Goal: Task Accomplishment & Management: Complete application form

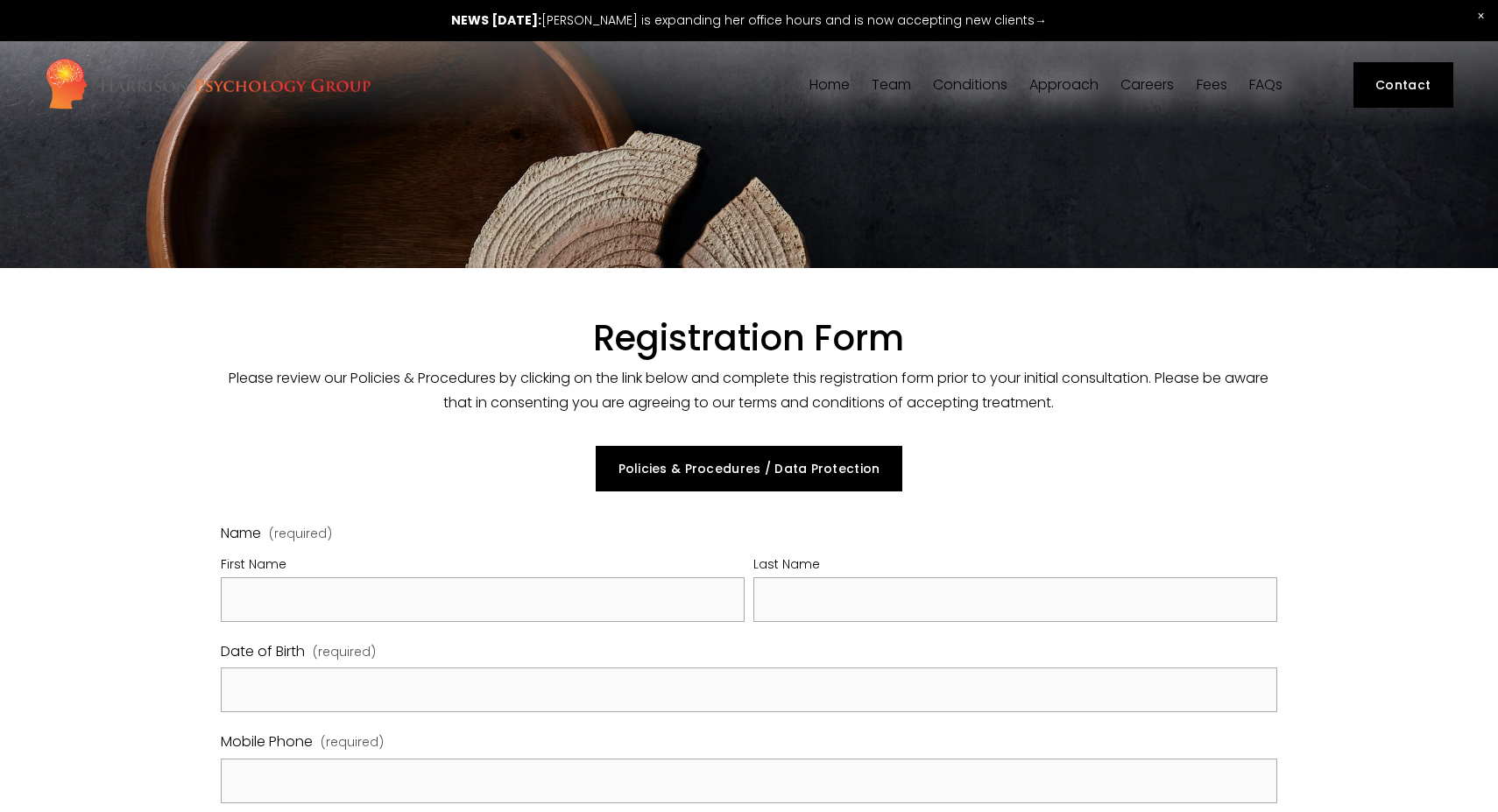
select select "GB"
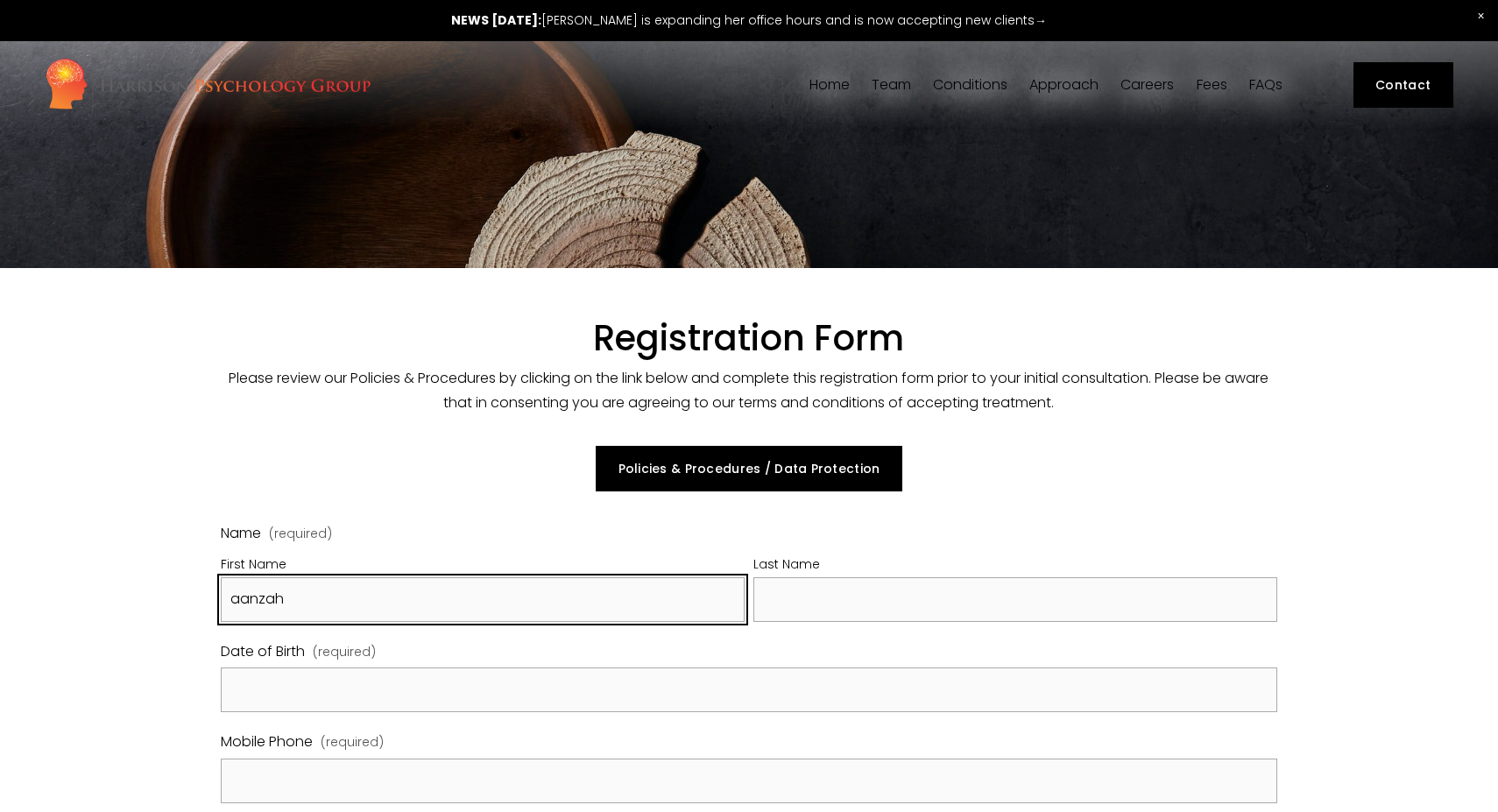
type input "aanzah"
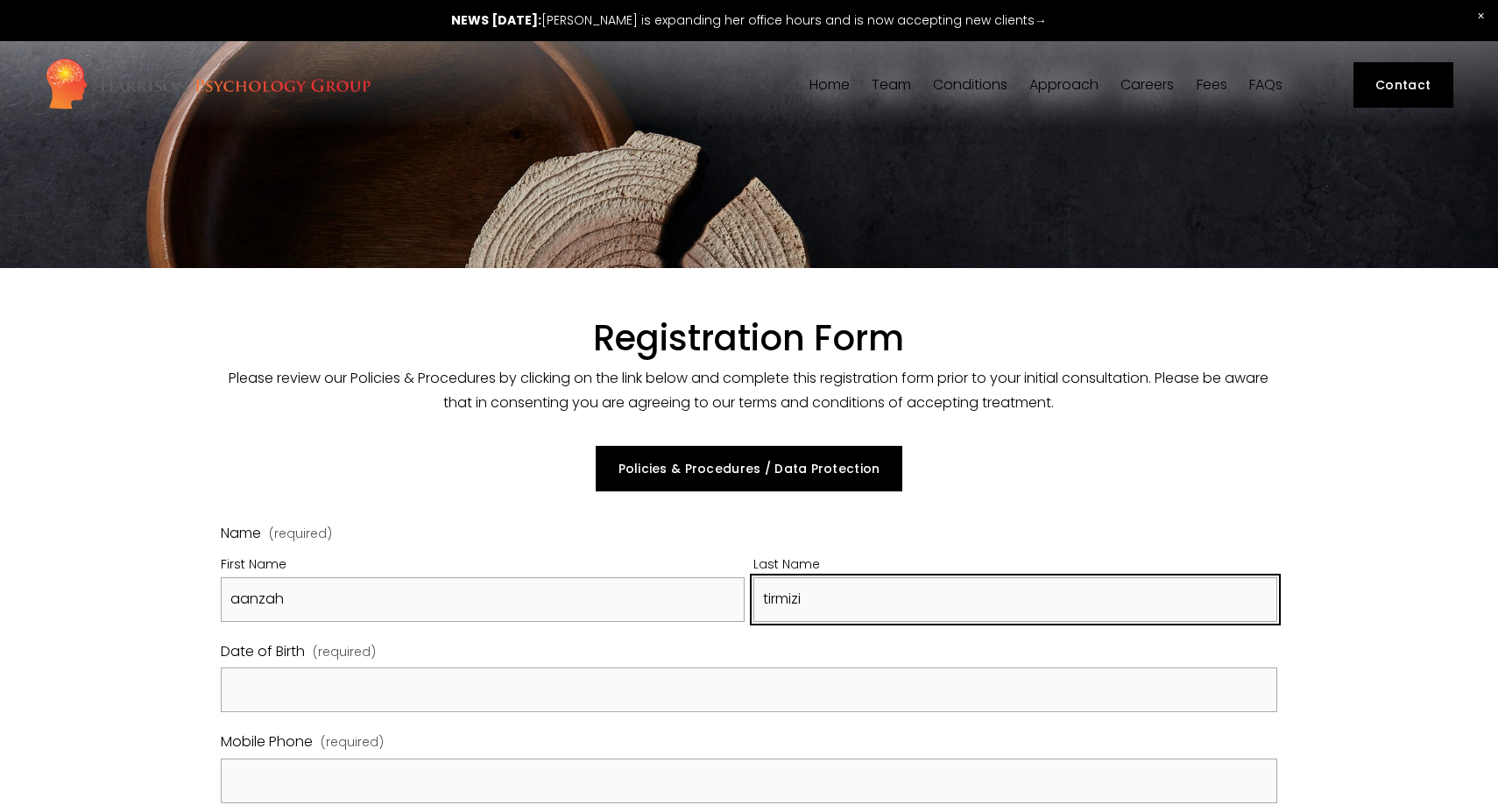
type input "tirmizi"
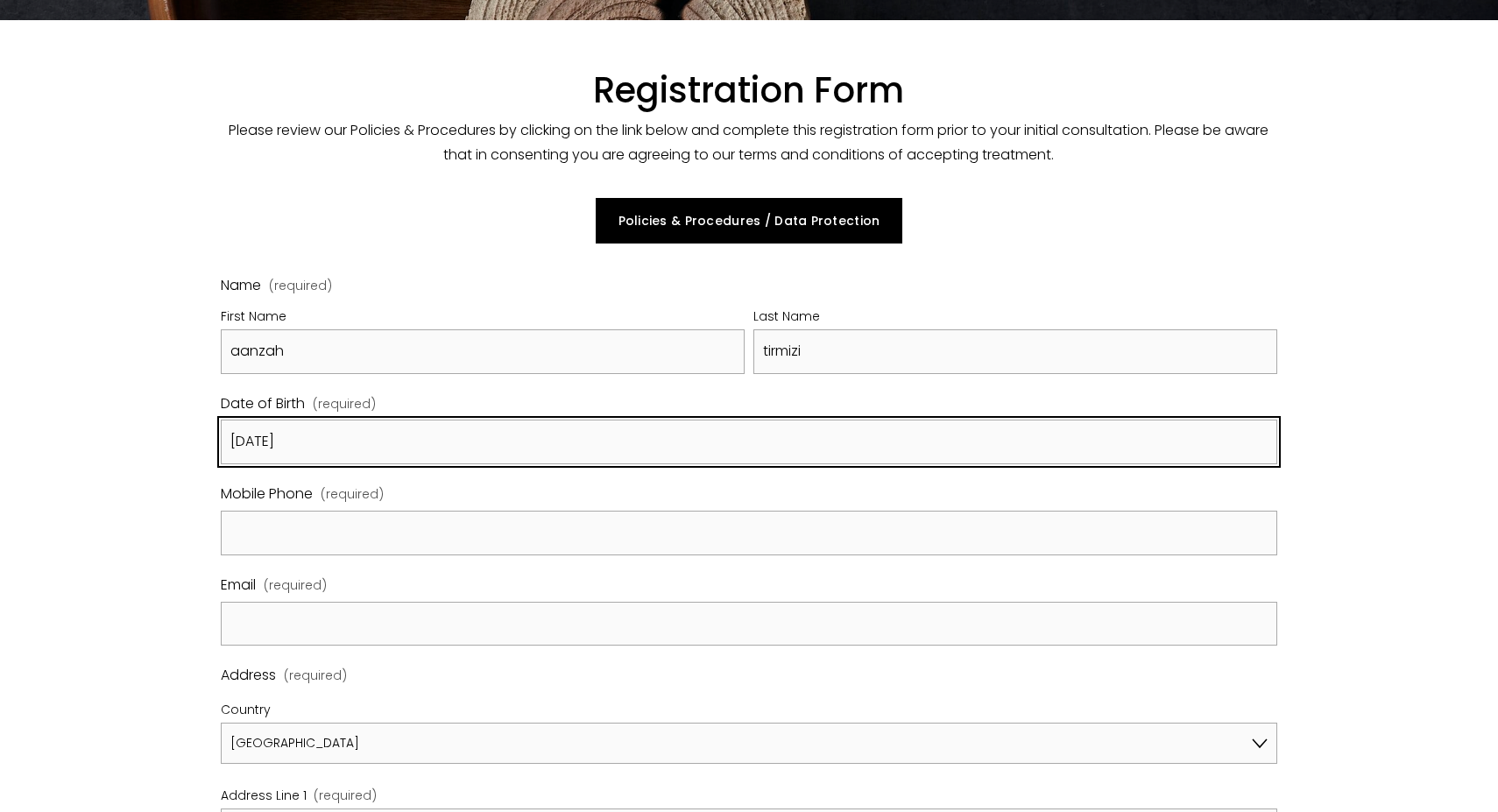
scroll to position [258, 0]
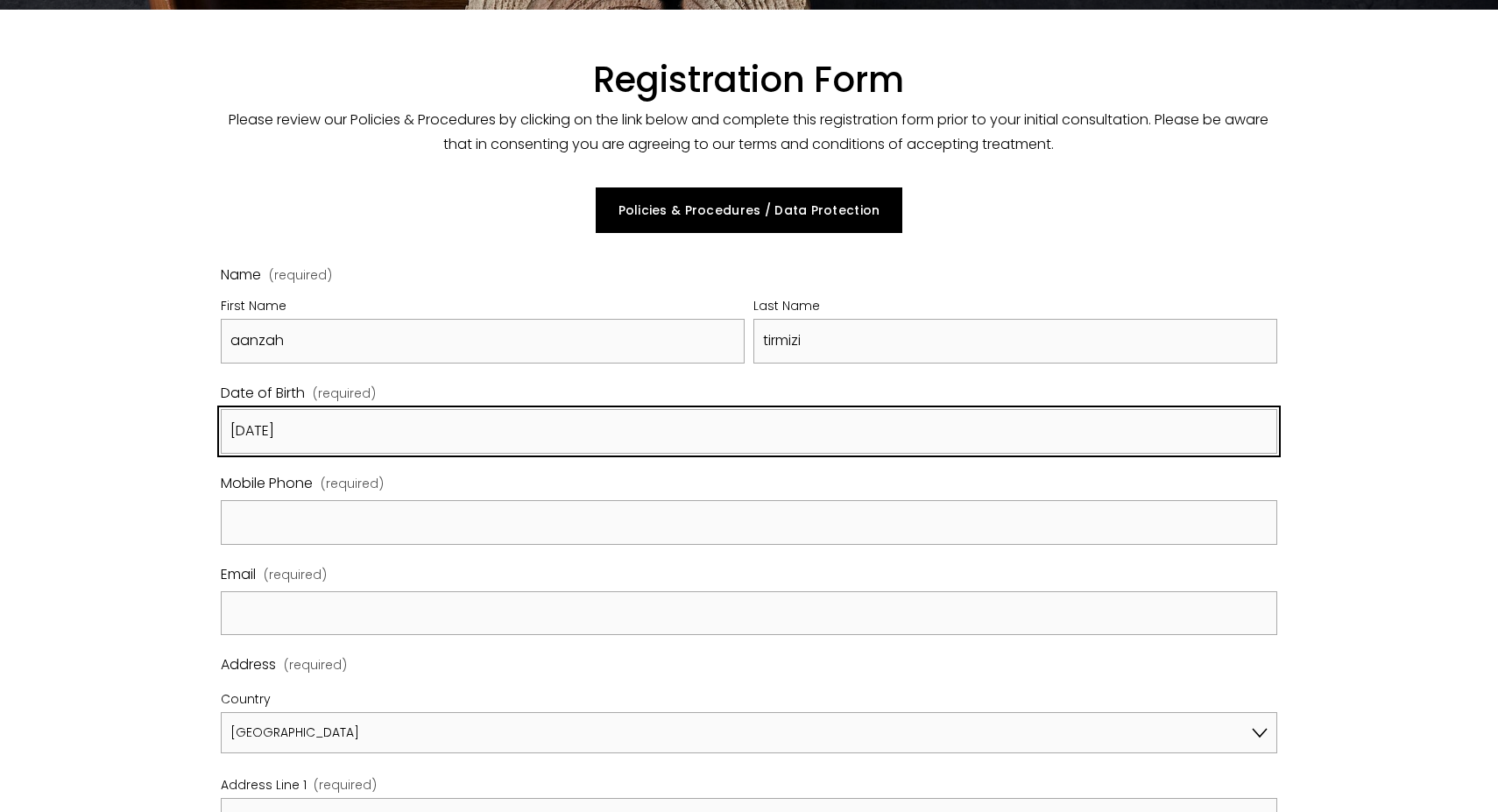
type input "[DATE]"
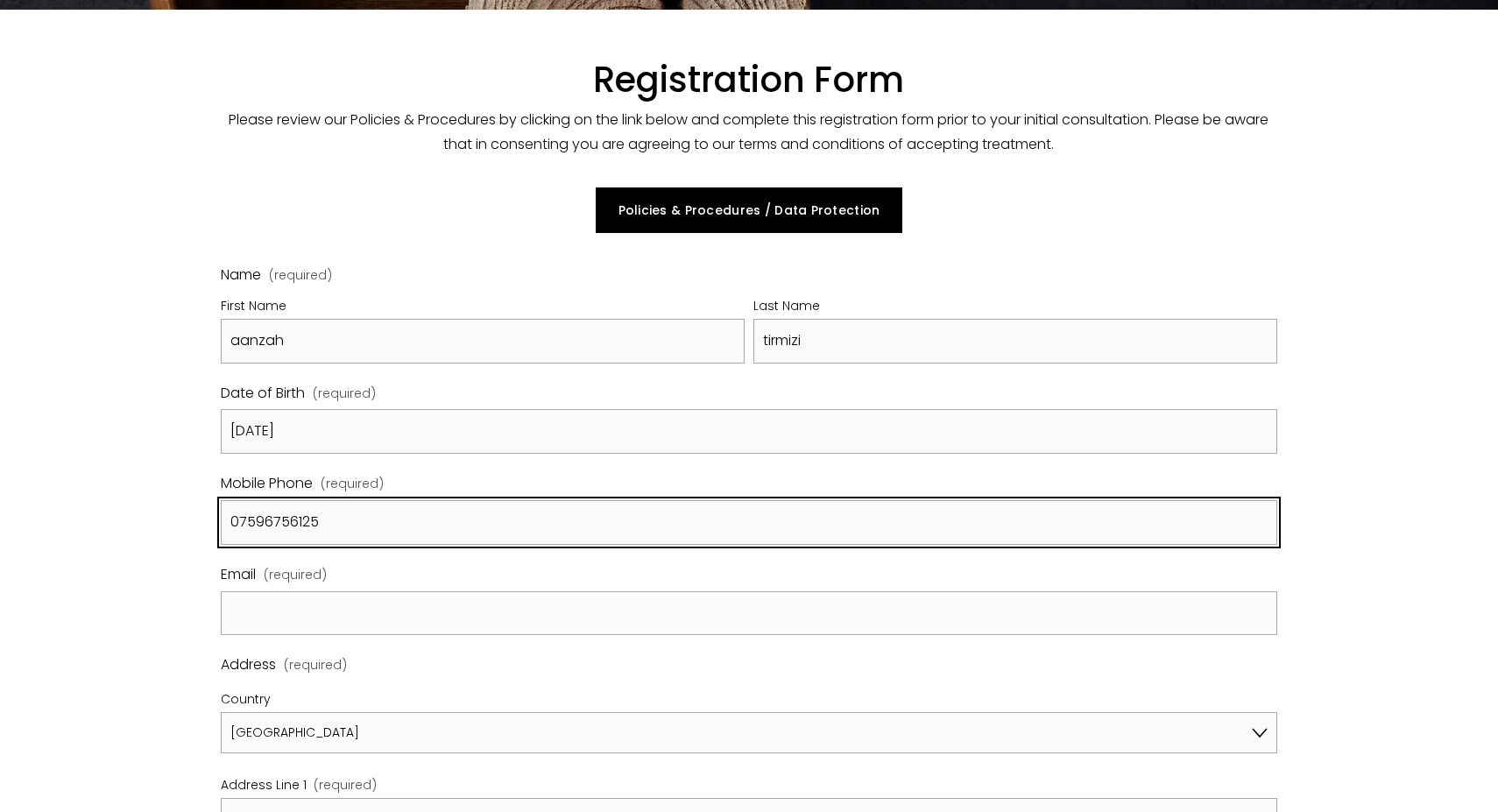
type input "07596756125"
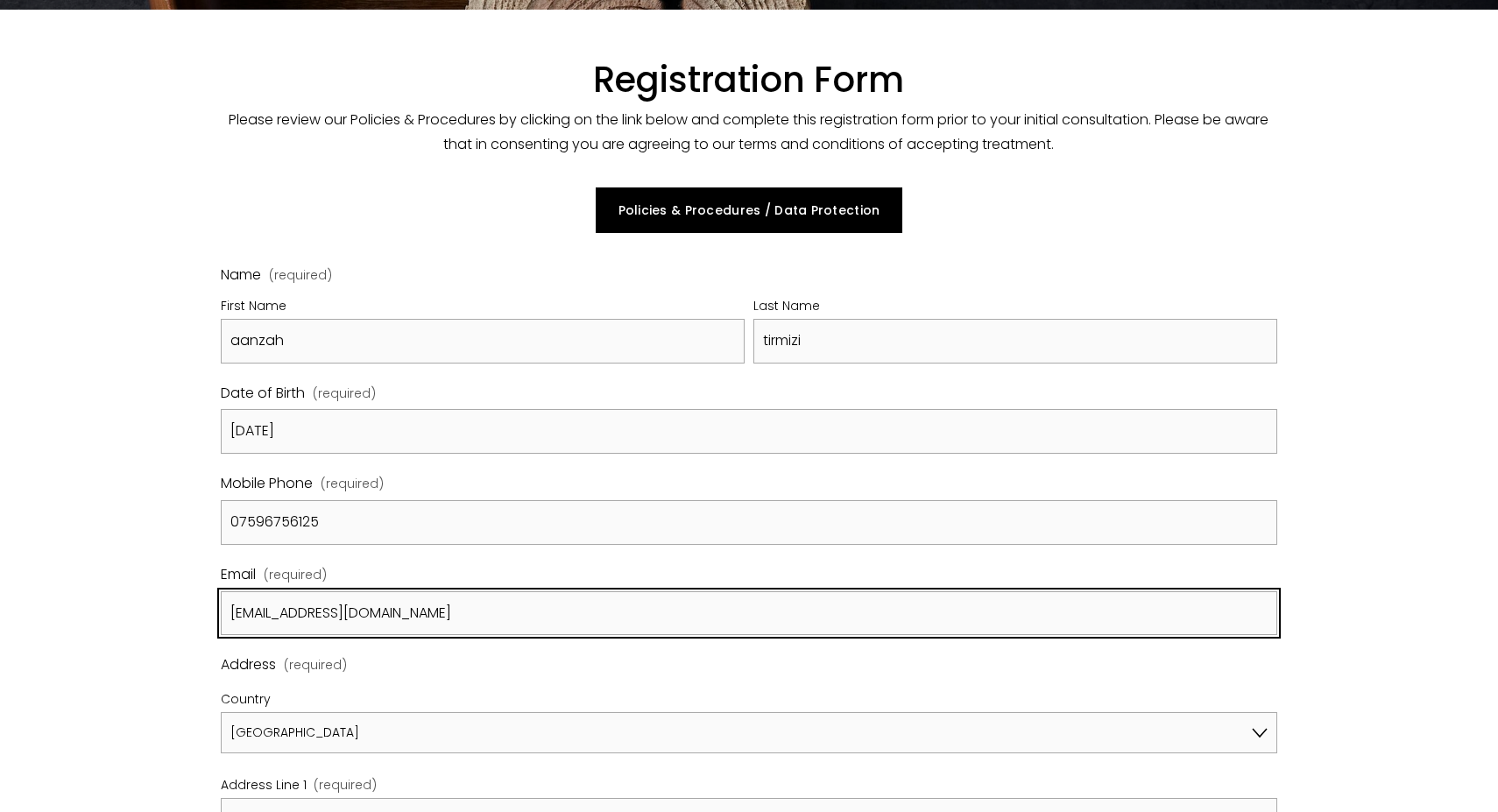
type input "[EMAIL_ADDRESS][DOMAIN_NAME]"
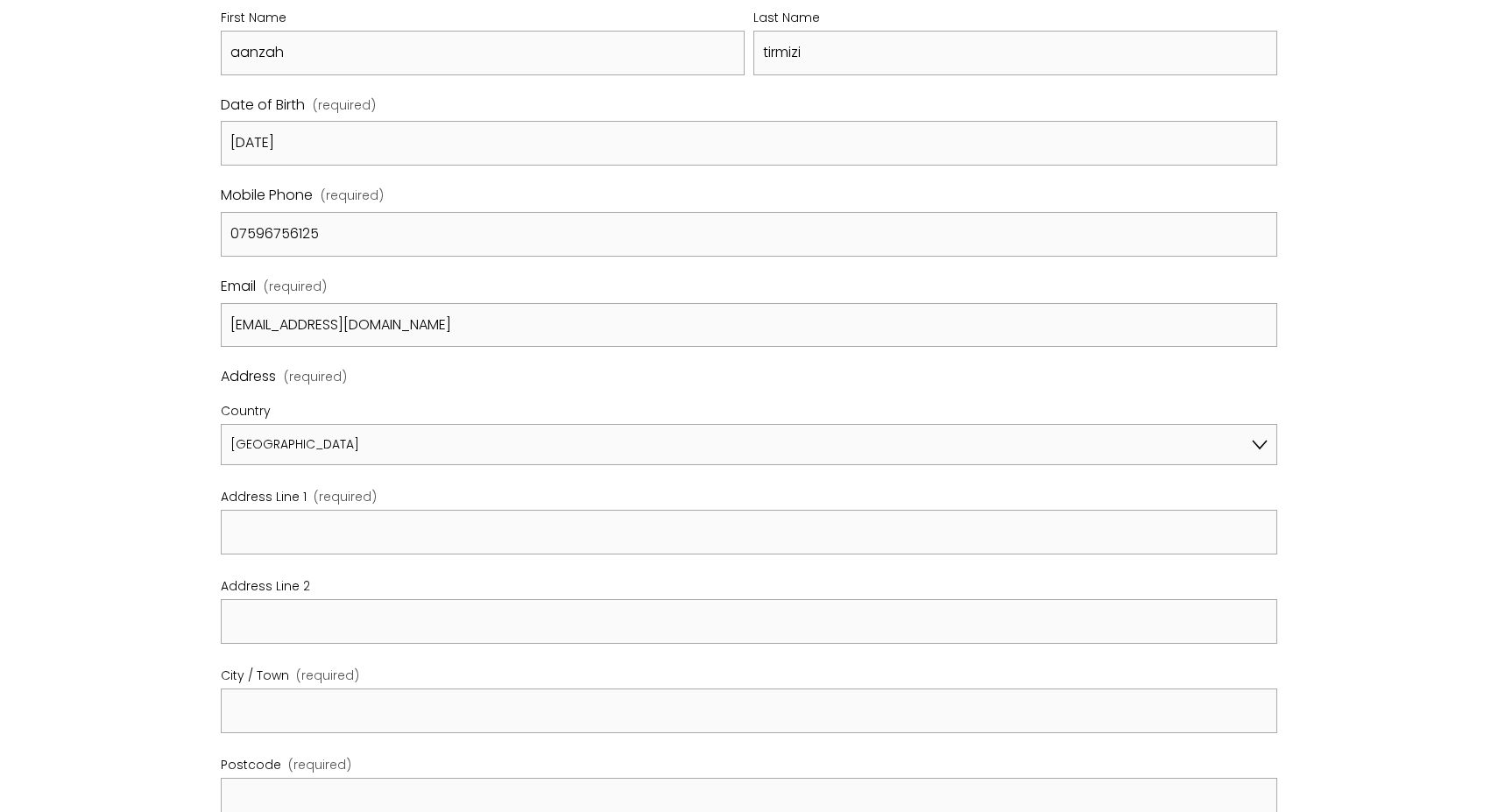
scroll to position [549, 0]
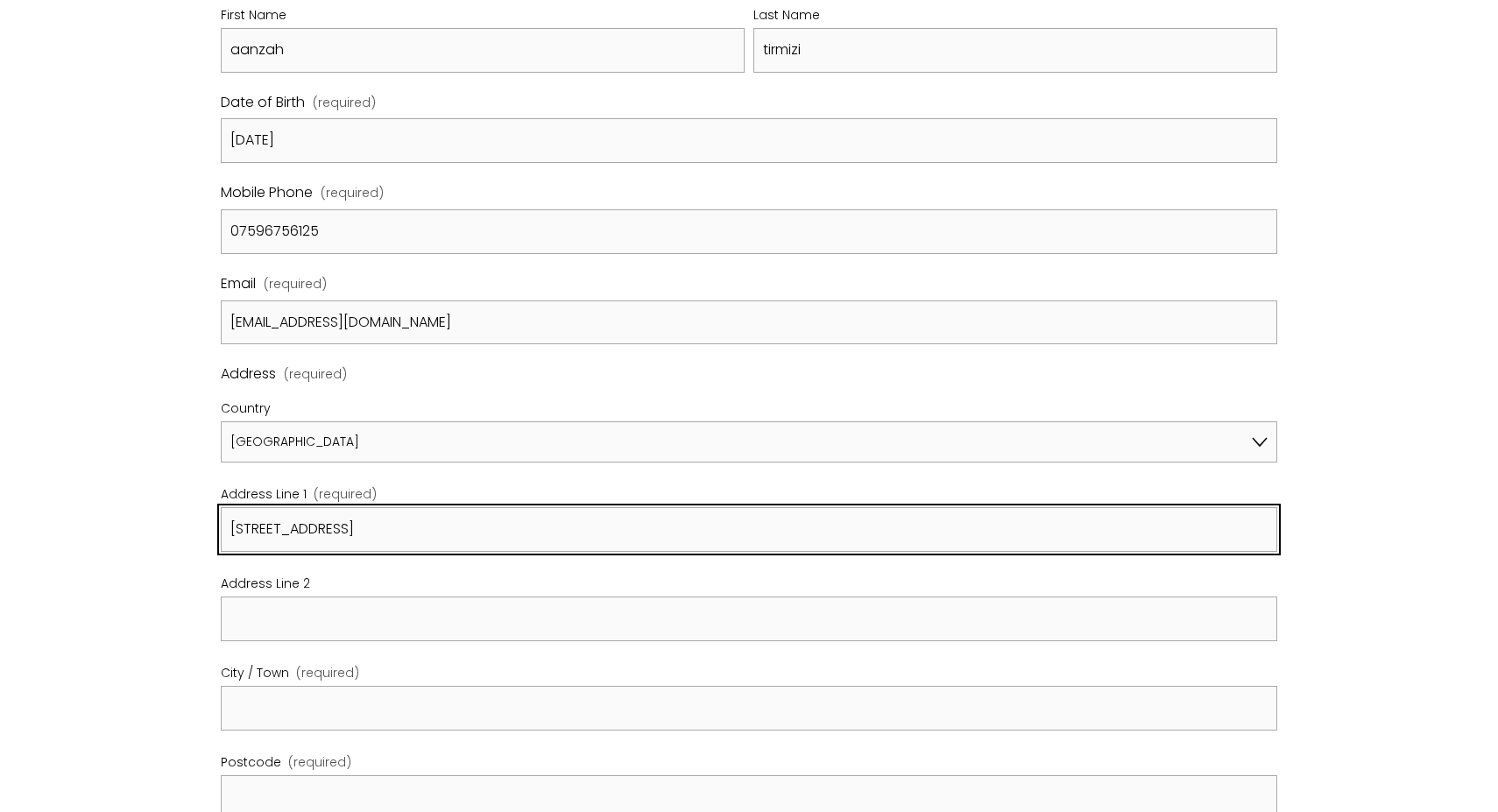
type input "[STREET_ADDRESS]"
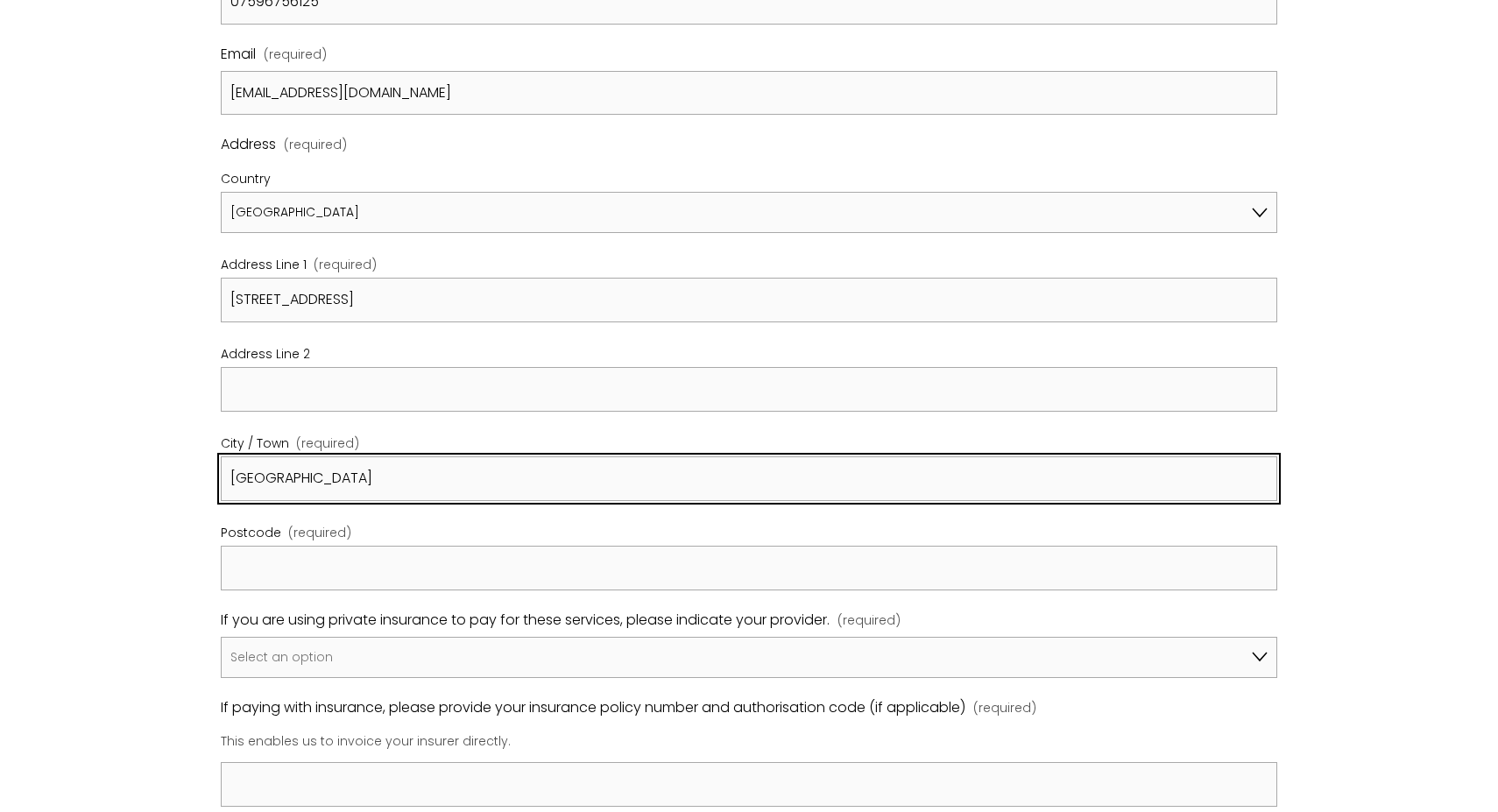
scroll to position [796, 0]
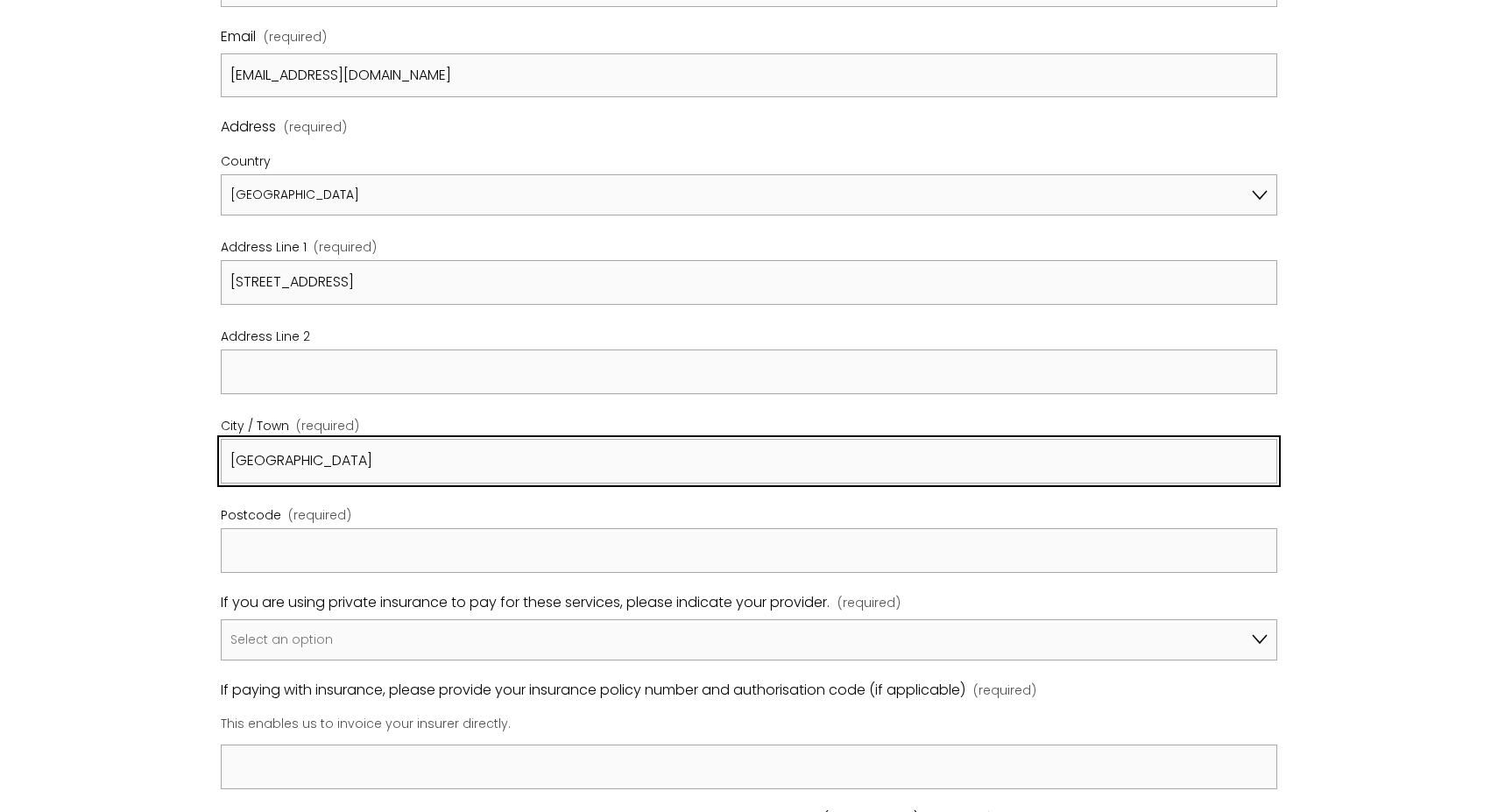
type input "[GEOGRAPHIC_DATA]"
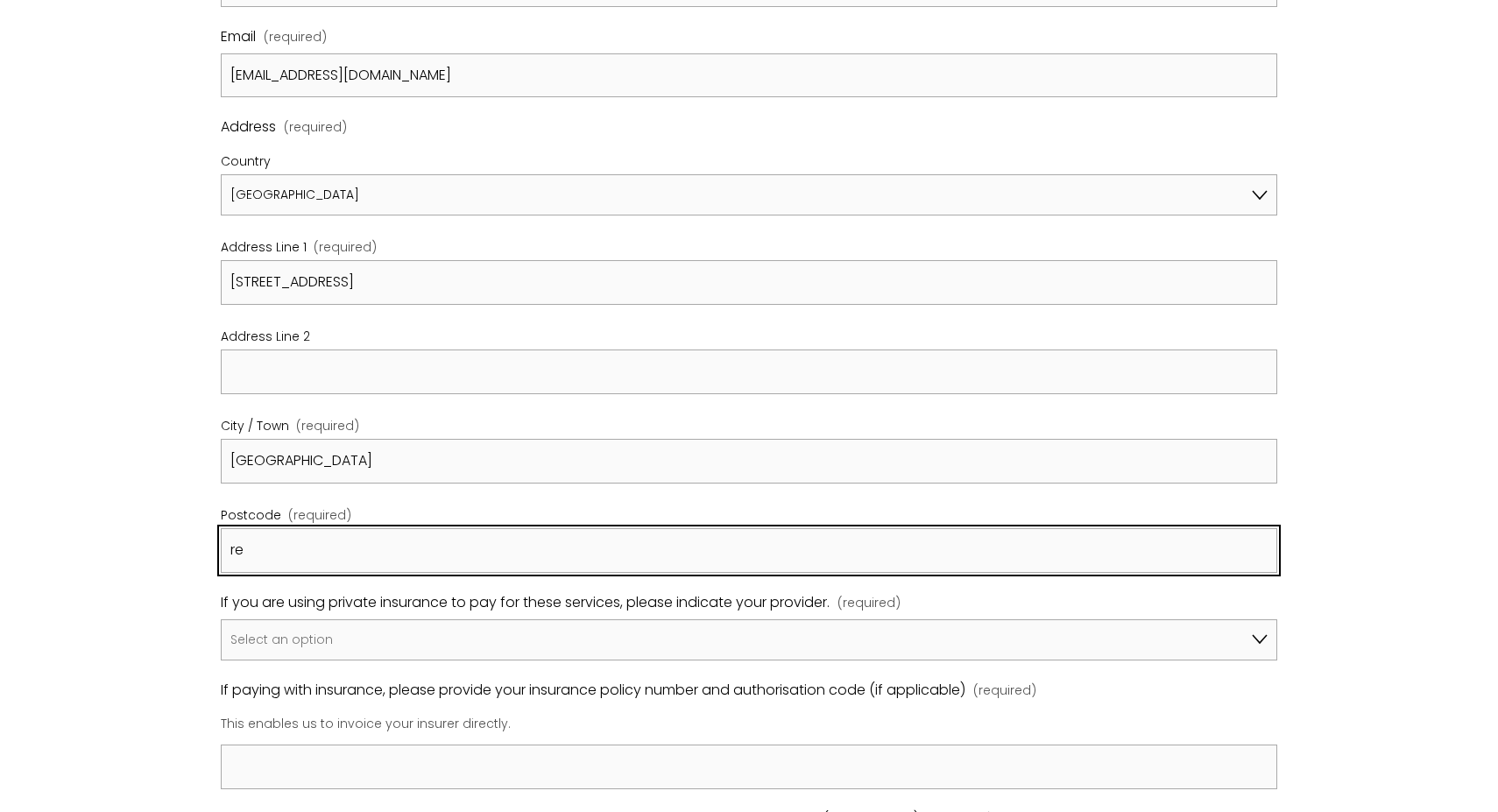
type input "r"
type input "E14 9RW"
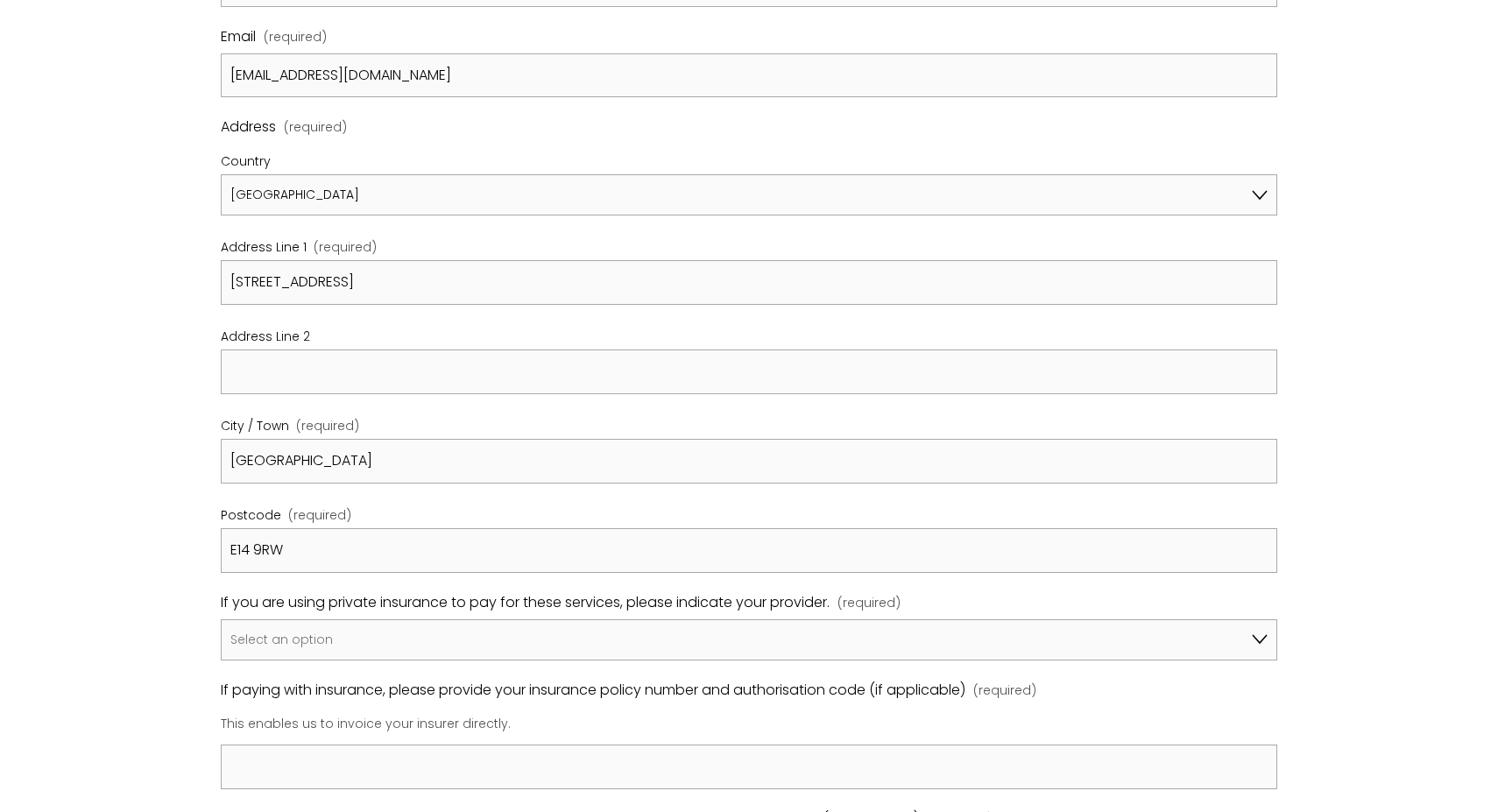
click at [160, 609] on div "Registration Form Please review our Policies & Procedures by clicking on the li…" at bounding box center [749, 597] width 1498 height 2250
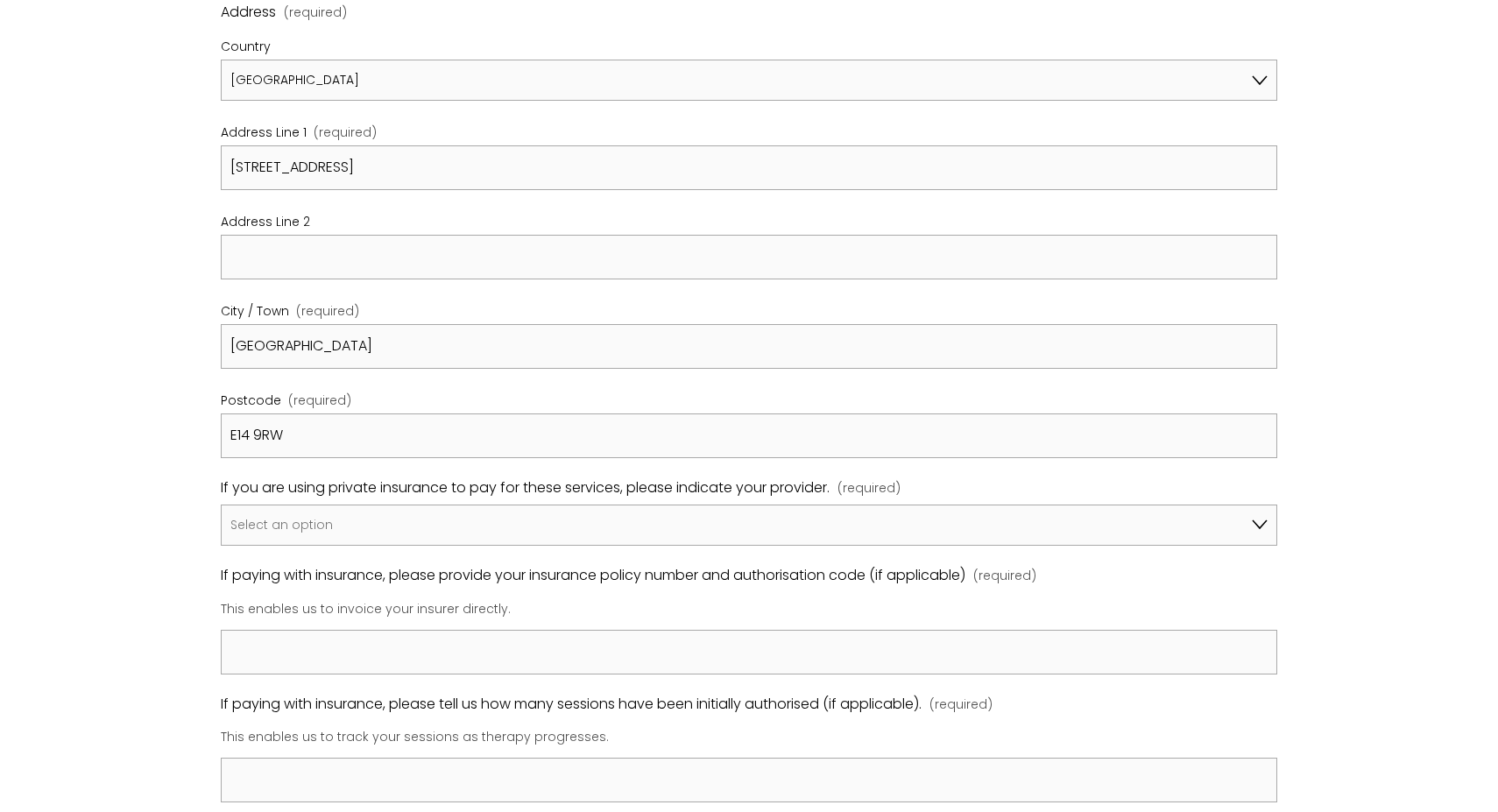
scroll to position [912, 0]
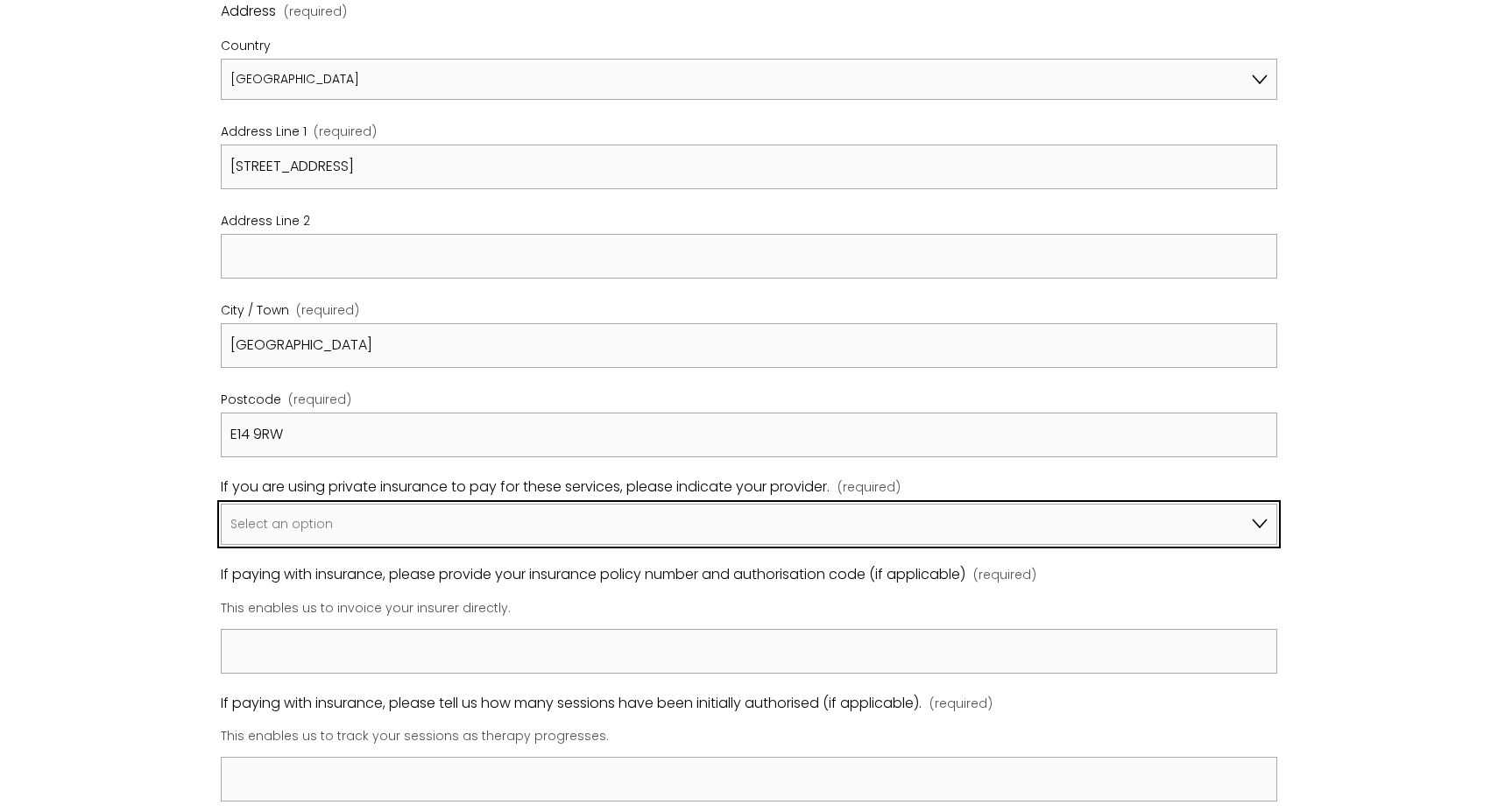
click at [317, 515] on select "Select an option I am not using insurance Axa Aviva Bupa Cigna Healix Vitality …" at bounding box center [749, 524] width 1056 height 41
select select "Bupa"
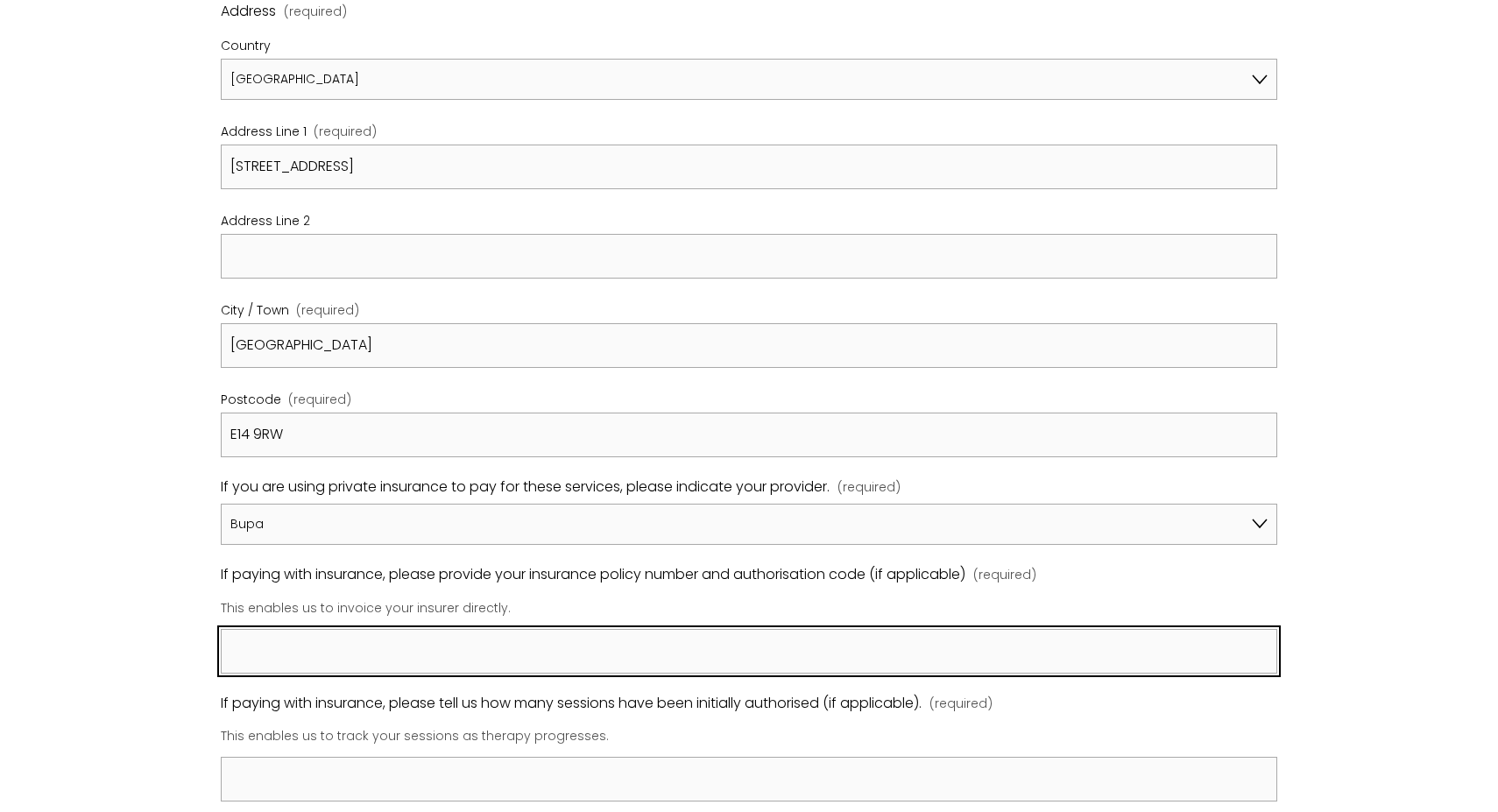
click at [287, 640] on input "If paying with insurance, please provide your insurance policy number and autho…" at bounding box center [749, 651] width 1056 height 45
click at [356, 640] on input "If paying with insurance, please provide your insurance policy number and autho…" at bounding box center [749, 651] width 1056 height 45
type input "A"
type input "a"
click at [227, 643] on input "preauthorisation: 66891471" at bounding box center [749, 651] width 1056 height 45
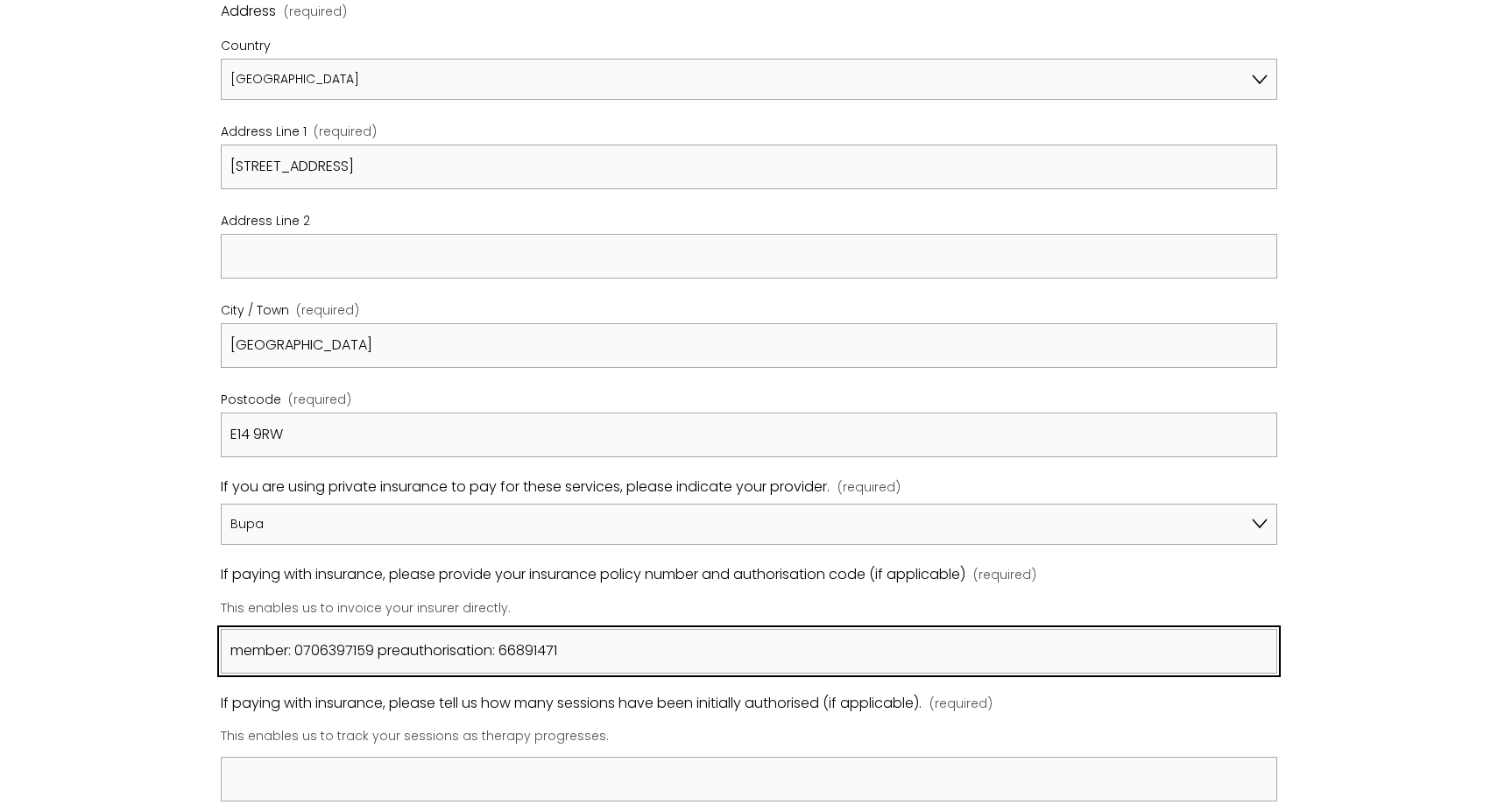
type input "member: 0706397159 preauthorisation: 66891471"
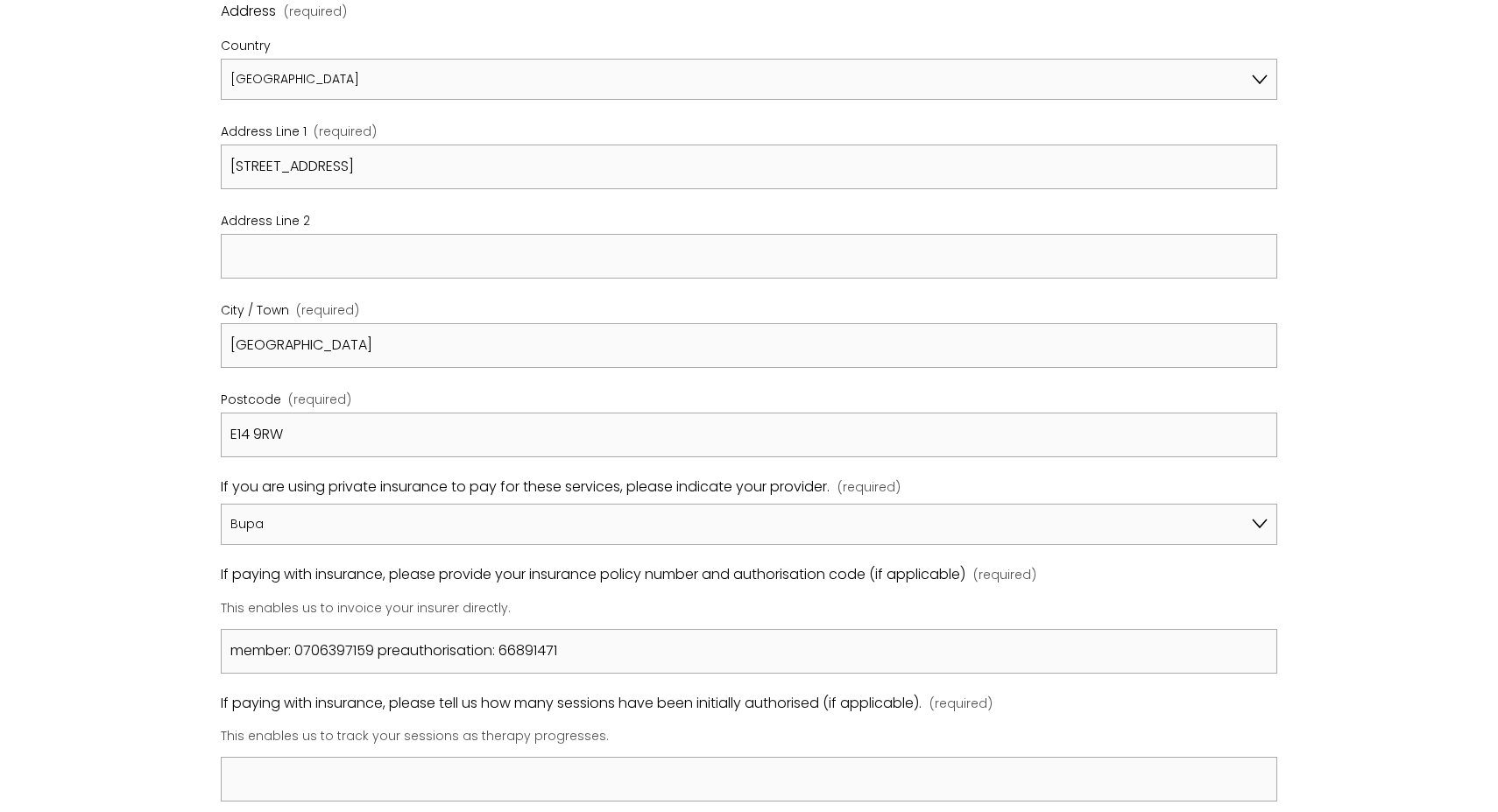
click at [164, 774] on div "Registration Form Please review our Policies & Procedures by clicking on the li…" at bounding box center [749, 482] width 1498 height 2250
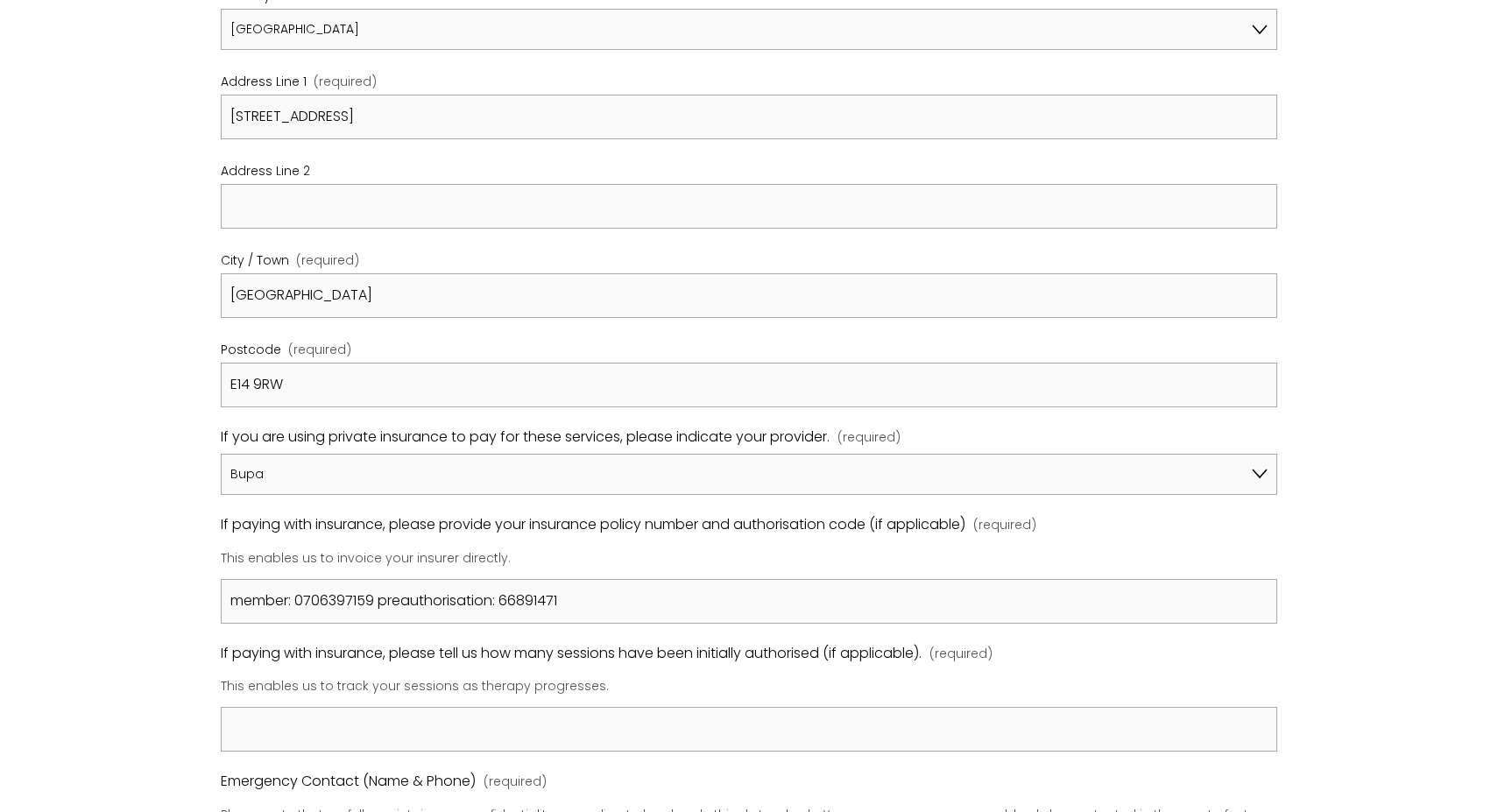
scroll to position [975, 0]
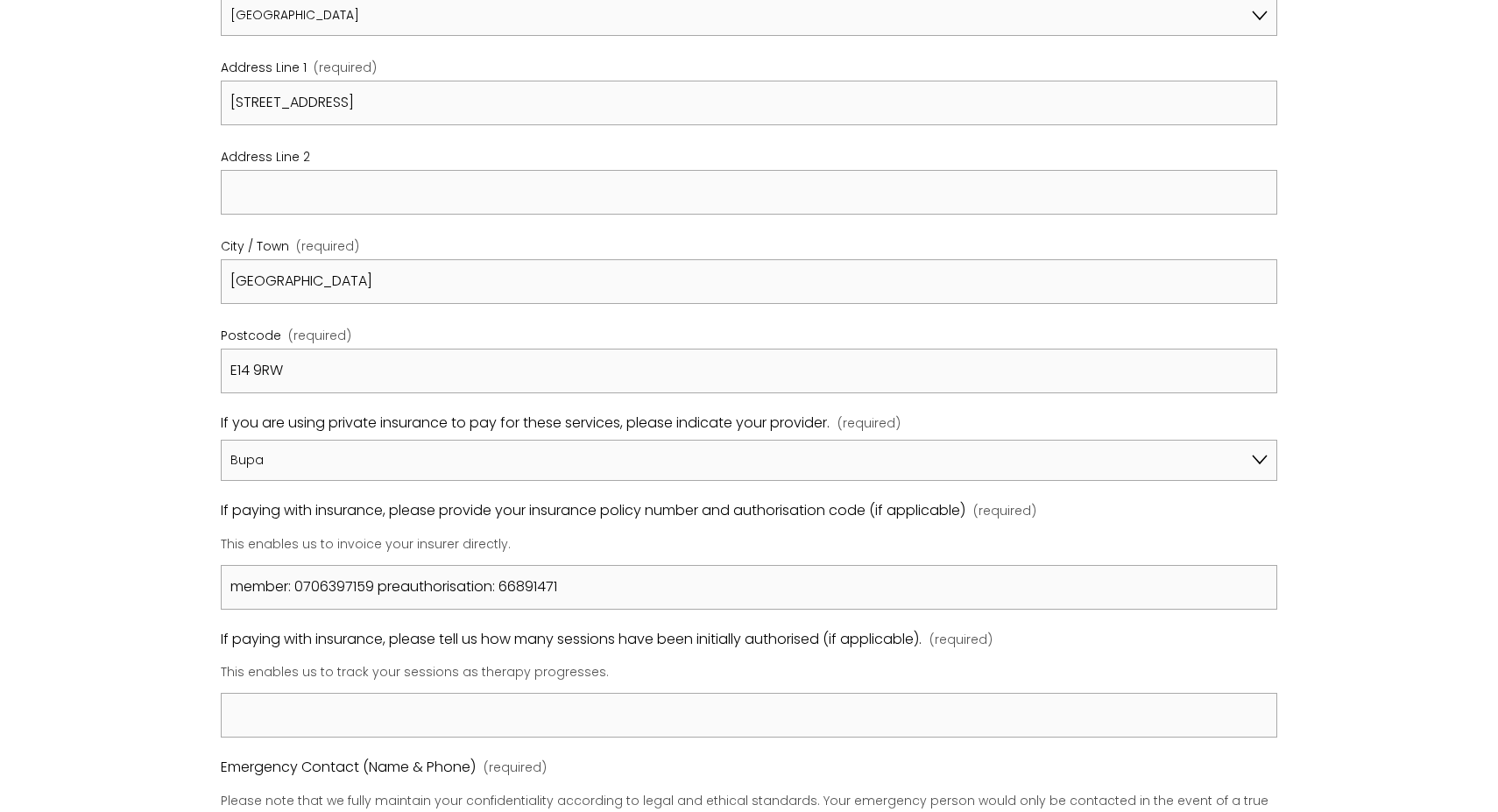
click at [118, 683] on div "Registration Form Please review our Policies & Procedures by clicking on the li…" at bounding box center [749, 418] width 1498 height 2250
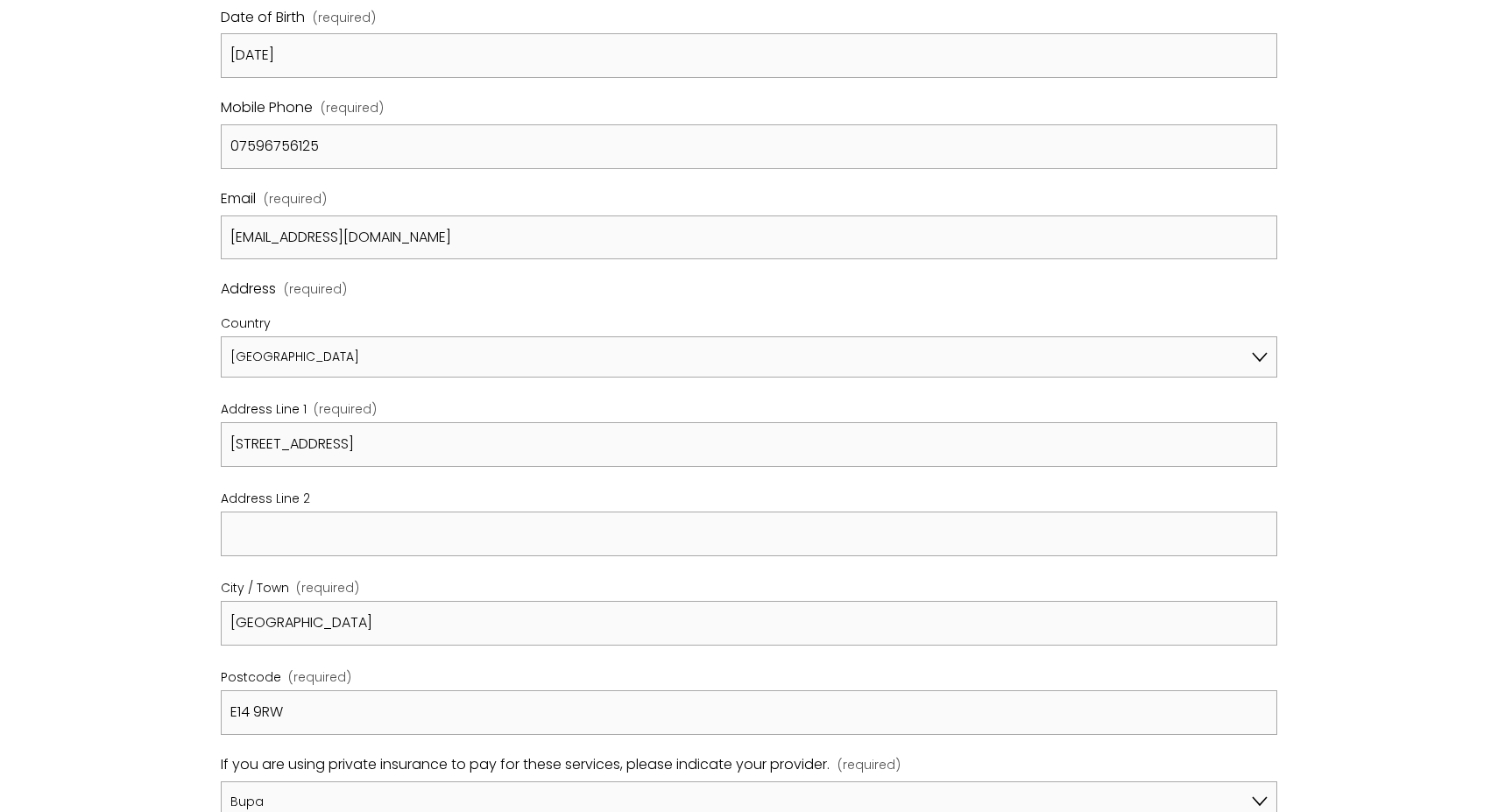
scroll to position [1319, 0]
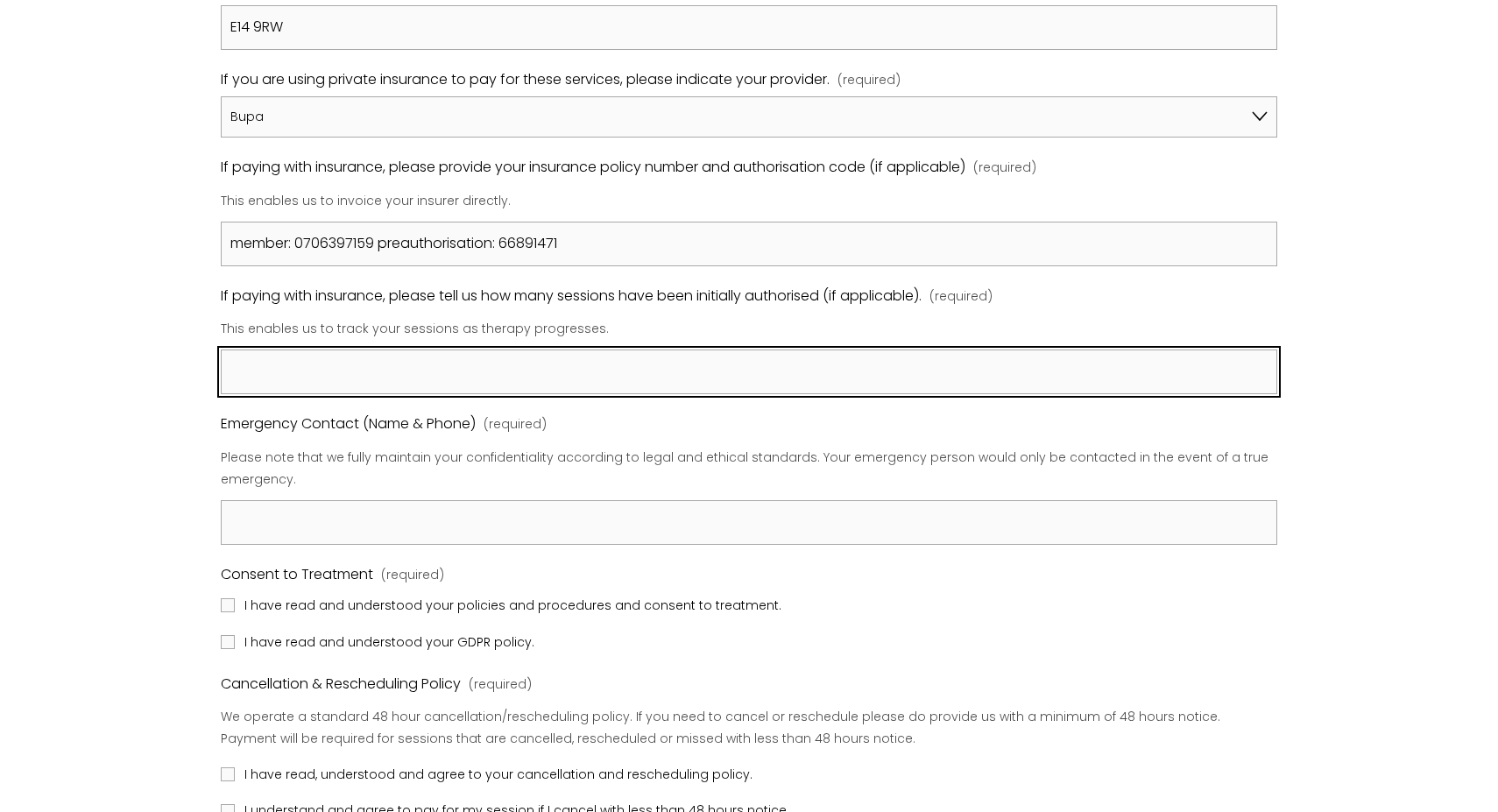
click at [350, 370] on input "If paying with insurance, please tell us how many sessions have been initially …" at bounding box center [749, 371] width 1056 height 45
type input "20"
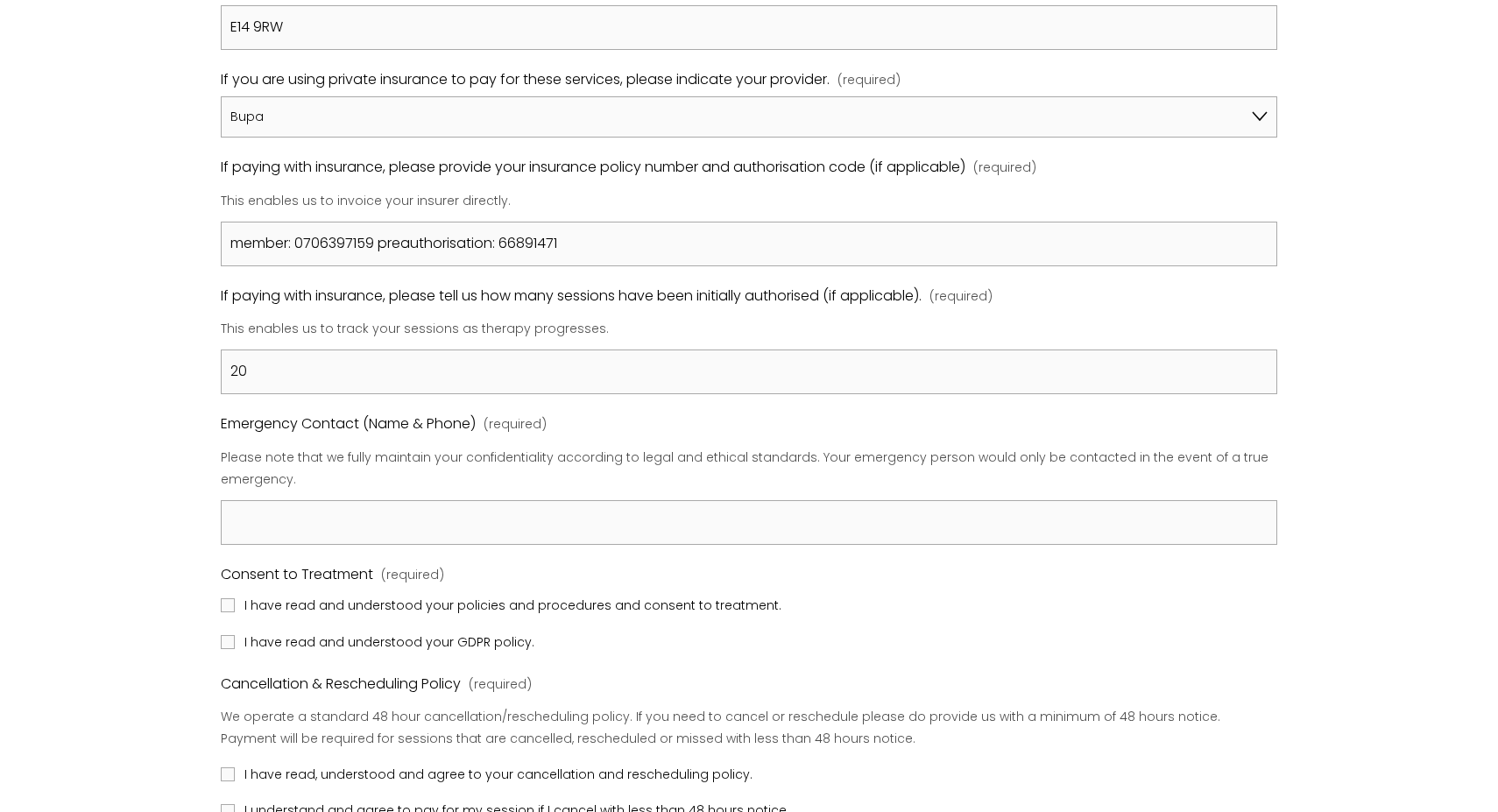
click at [36, 440] on div "Registration Form Please review our Policies & Procedures by clicking on the li…" at bounding box center [749, 74] width 1498 height 2250
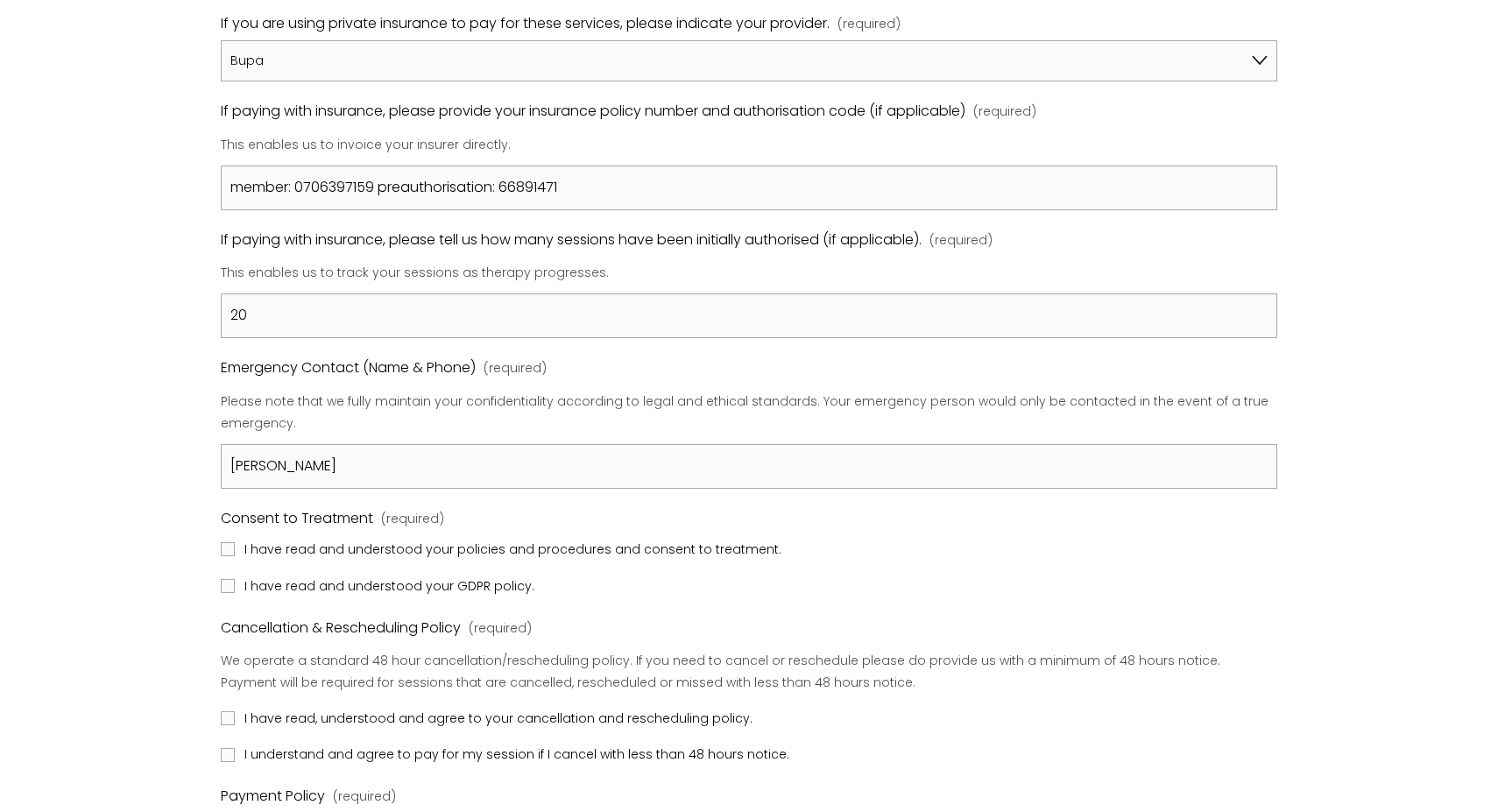
scroll to position [1387, 0]
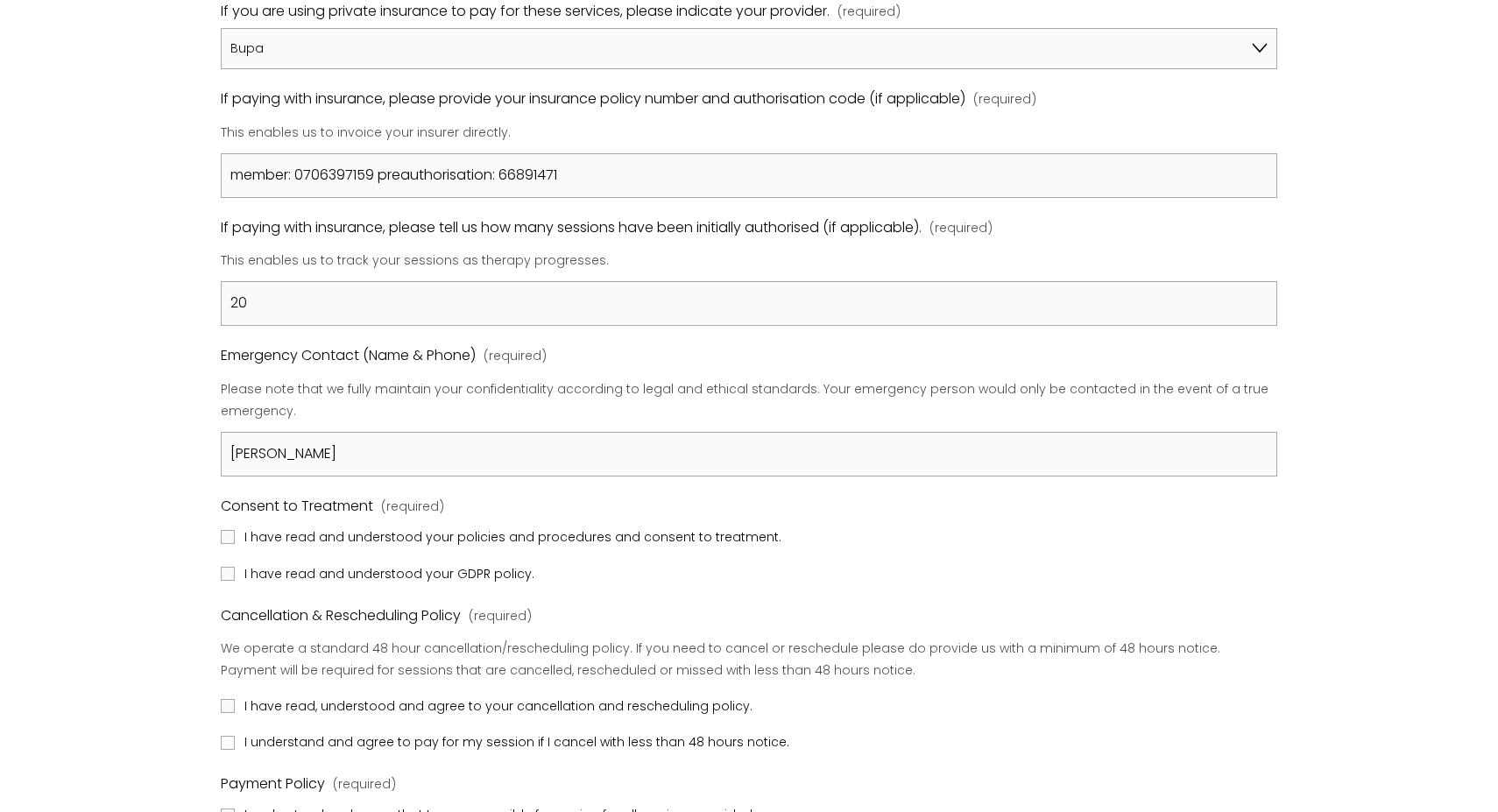
click at [109, 675] on div "Registration Form Please review our Policies & Procedures by clicking on the li…" at bounding box center [749, 6] width 1498 height 2250
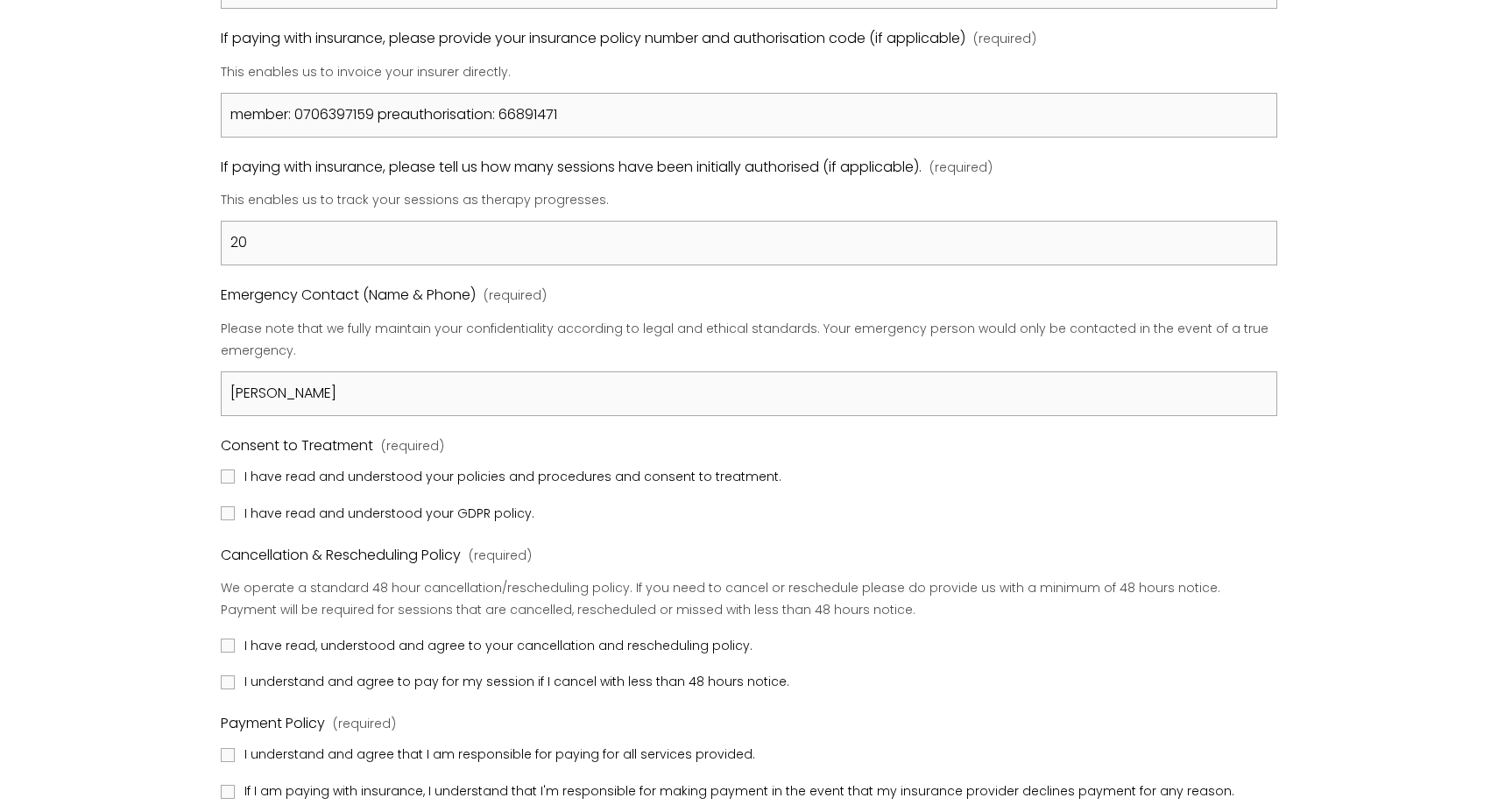
scroll to position [1450, 0]
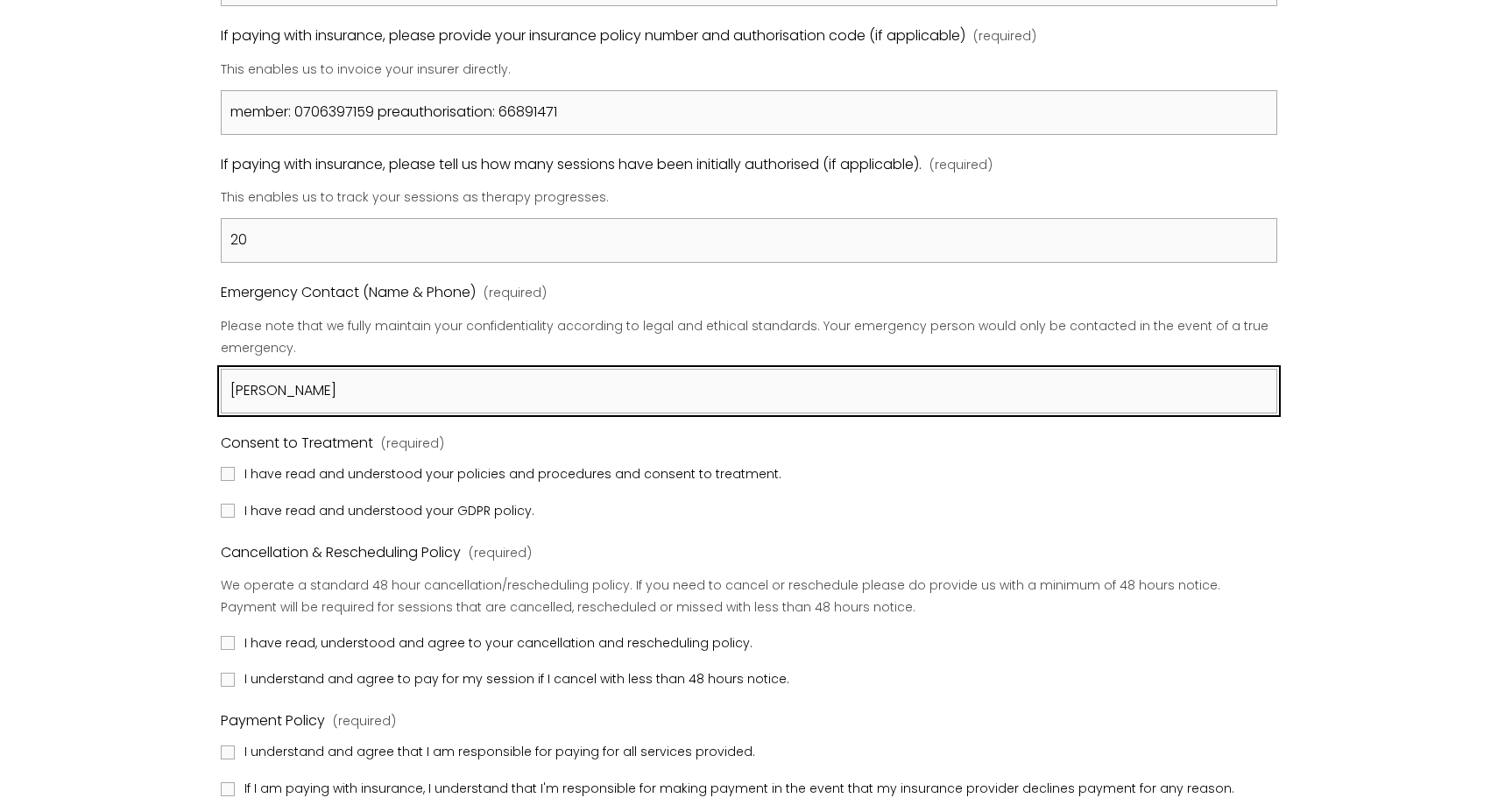
click at [381, 369] on input "[PERSON_NAME]" at bounding box center [749, 391] width 1056 height 45
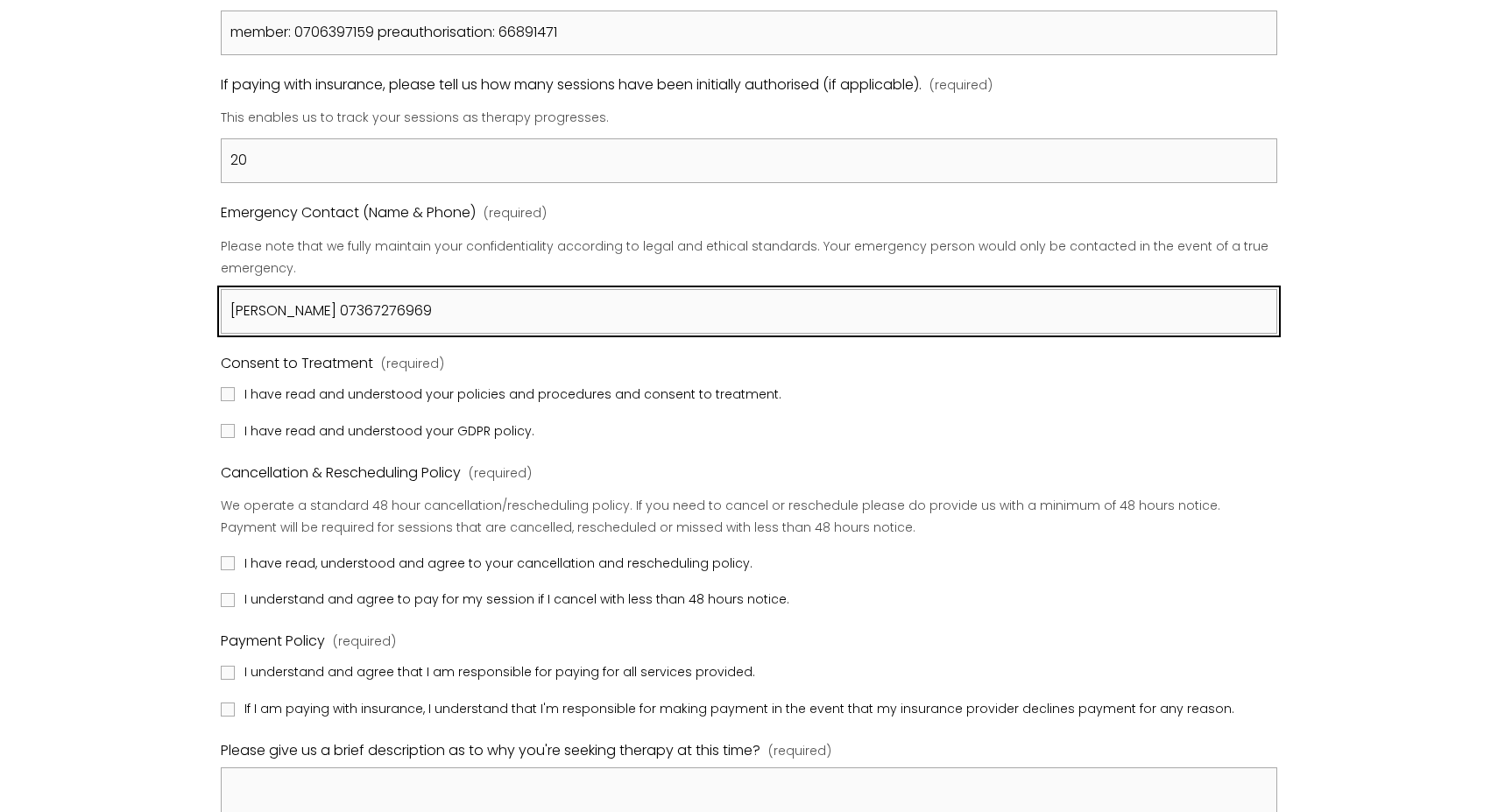
scroll to position [1532, 0]
type input "[PERSON_NAME] 07367276969"
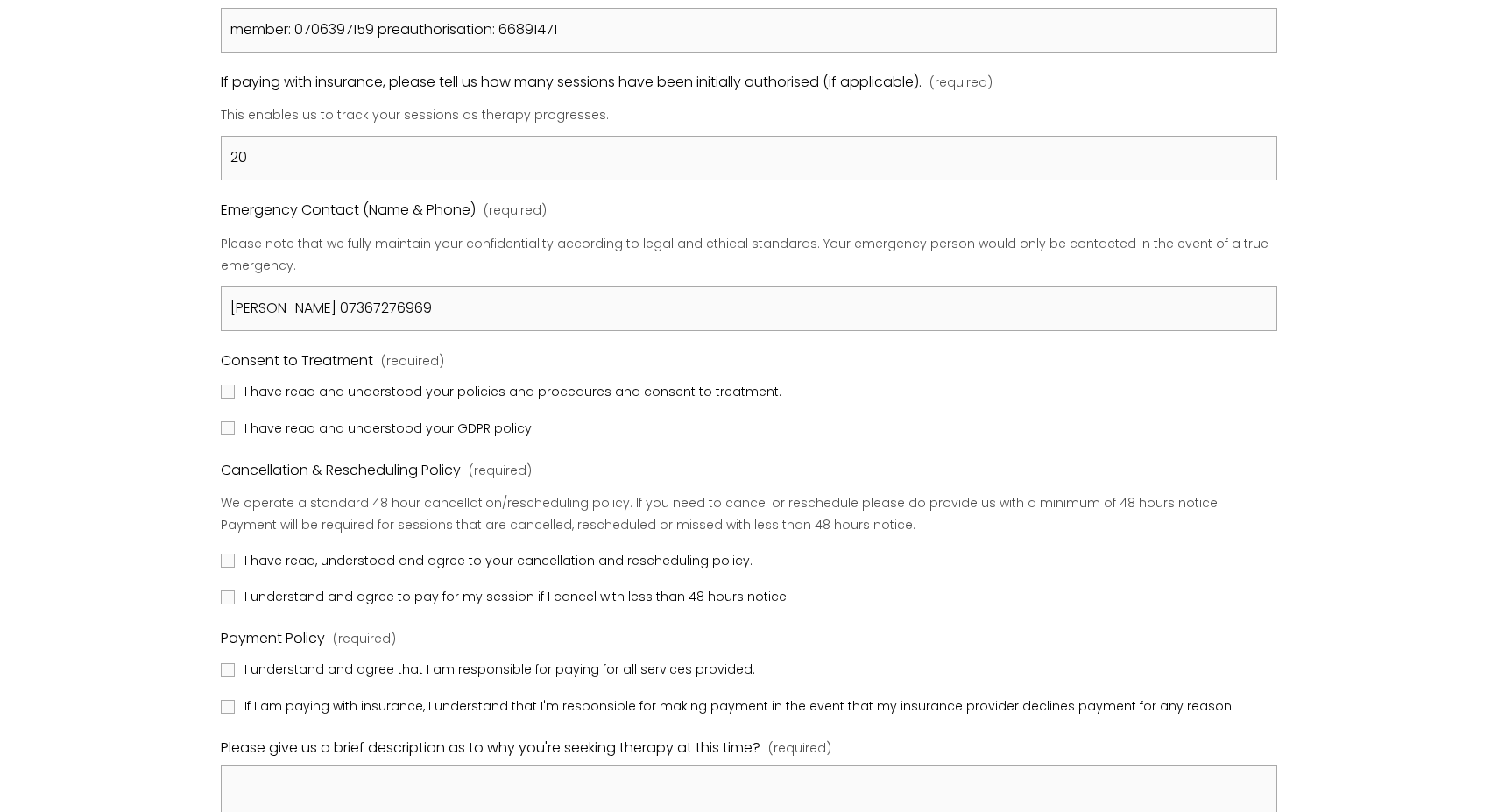
click at [228, 384] on input "I have read and understood your policies and procedures and consent to treatmen…" at bounding box center [228, 391] width 14 height 14
checkbox input "true"
click at [226, 421] on input "I have read and understood your GDPR policy." at bounding box center [228, 428] width 14 height 14
checkbox input "true"
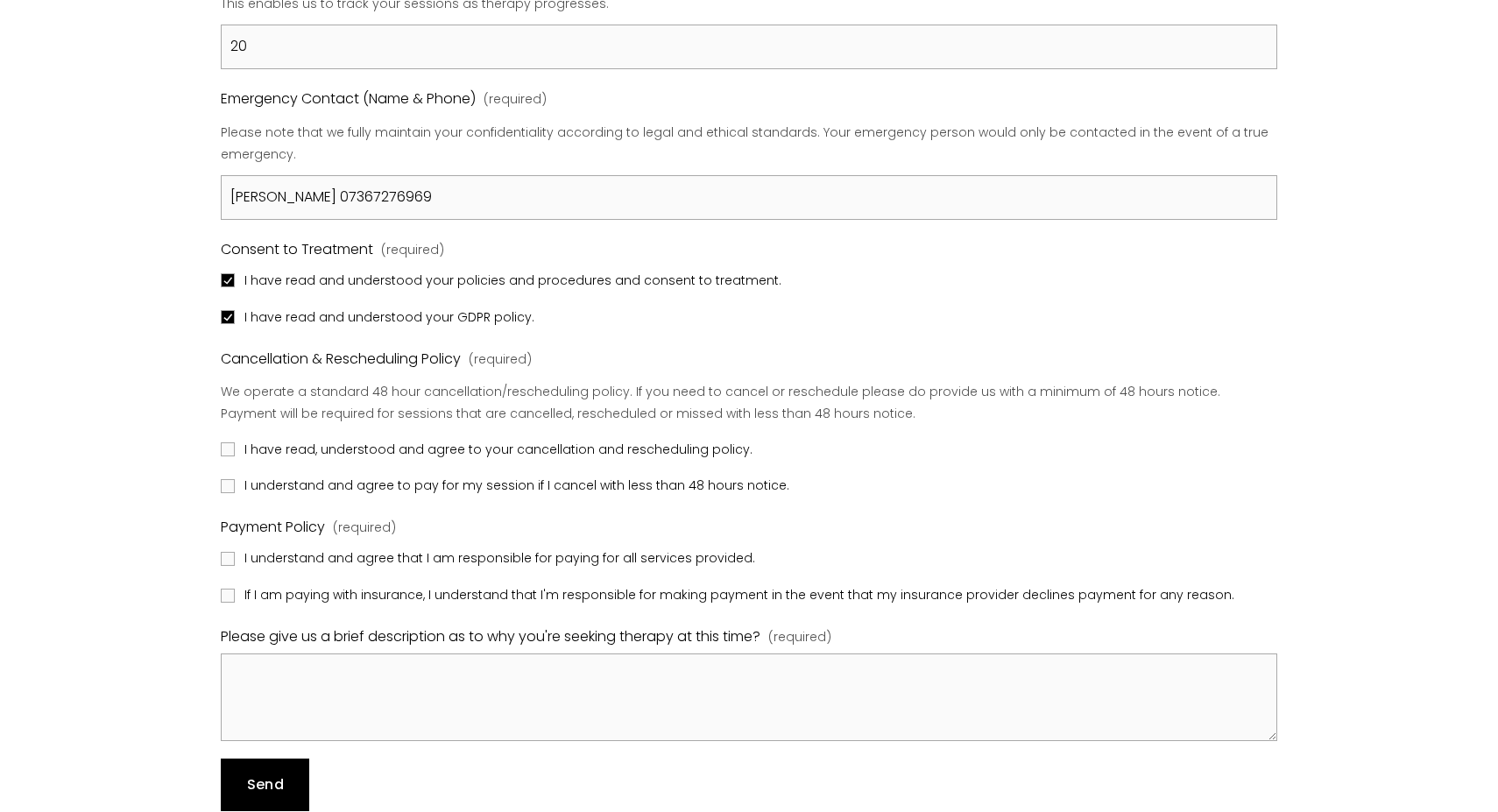
scroll to position [1647, 0]
click at [226, 439] on input "I have read, understood and agree to your cancellation and rescheduling policy." at bounding box center [228, 445] width 14 height 14
checkbox input "true"
click at [231, 475] on input "I understand and agree to pay for my session if I cancel with less than 48 hour…" at bounding box center [228, 482] width 14 height 14
checkbox input "true"
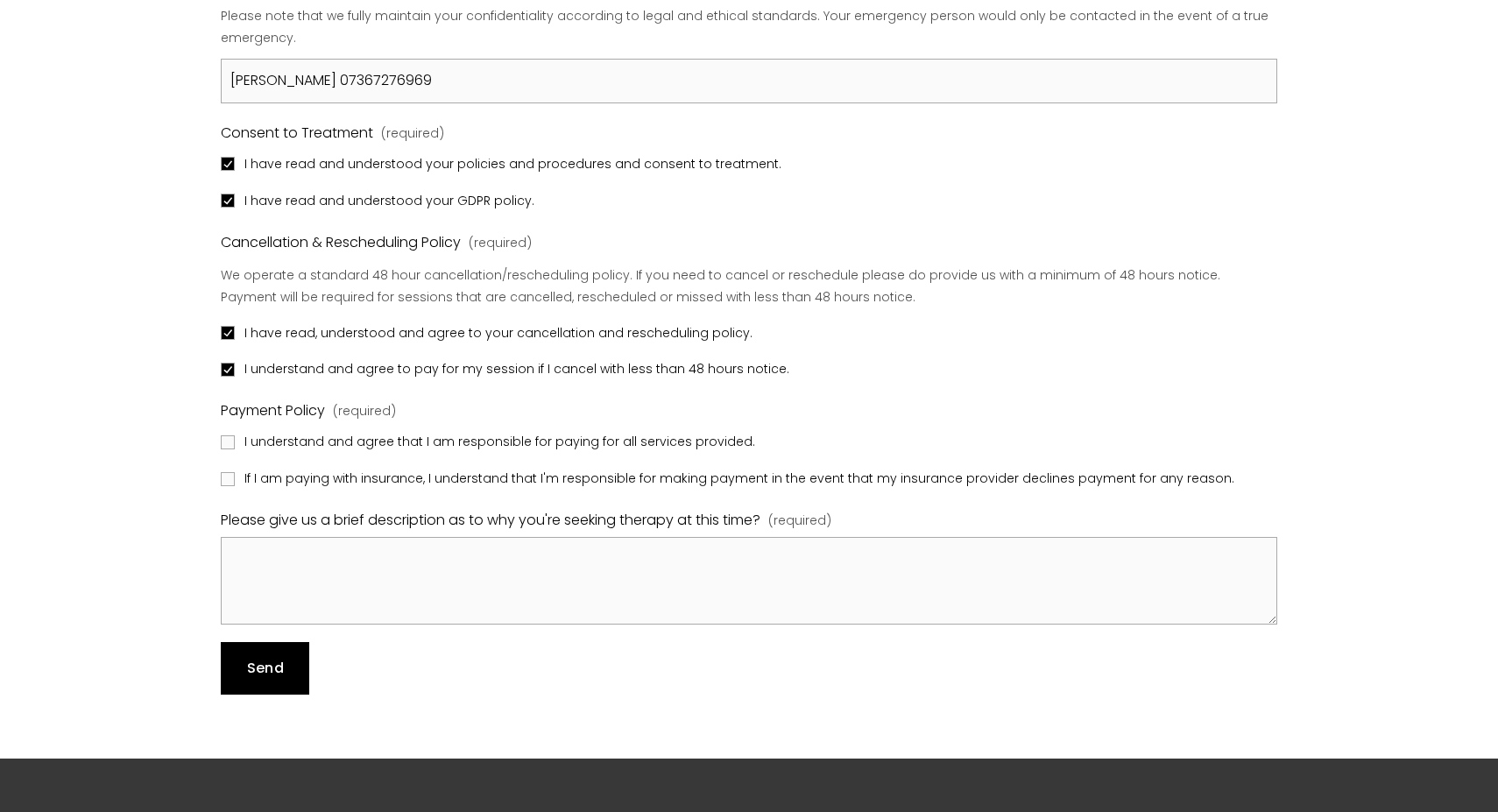
scroll to position [1761, 0]
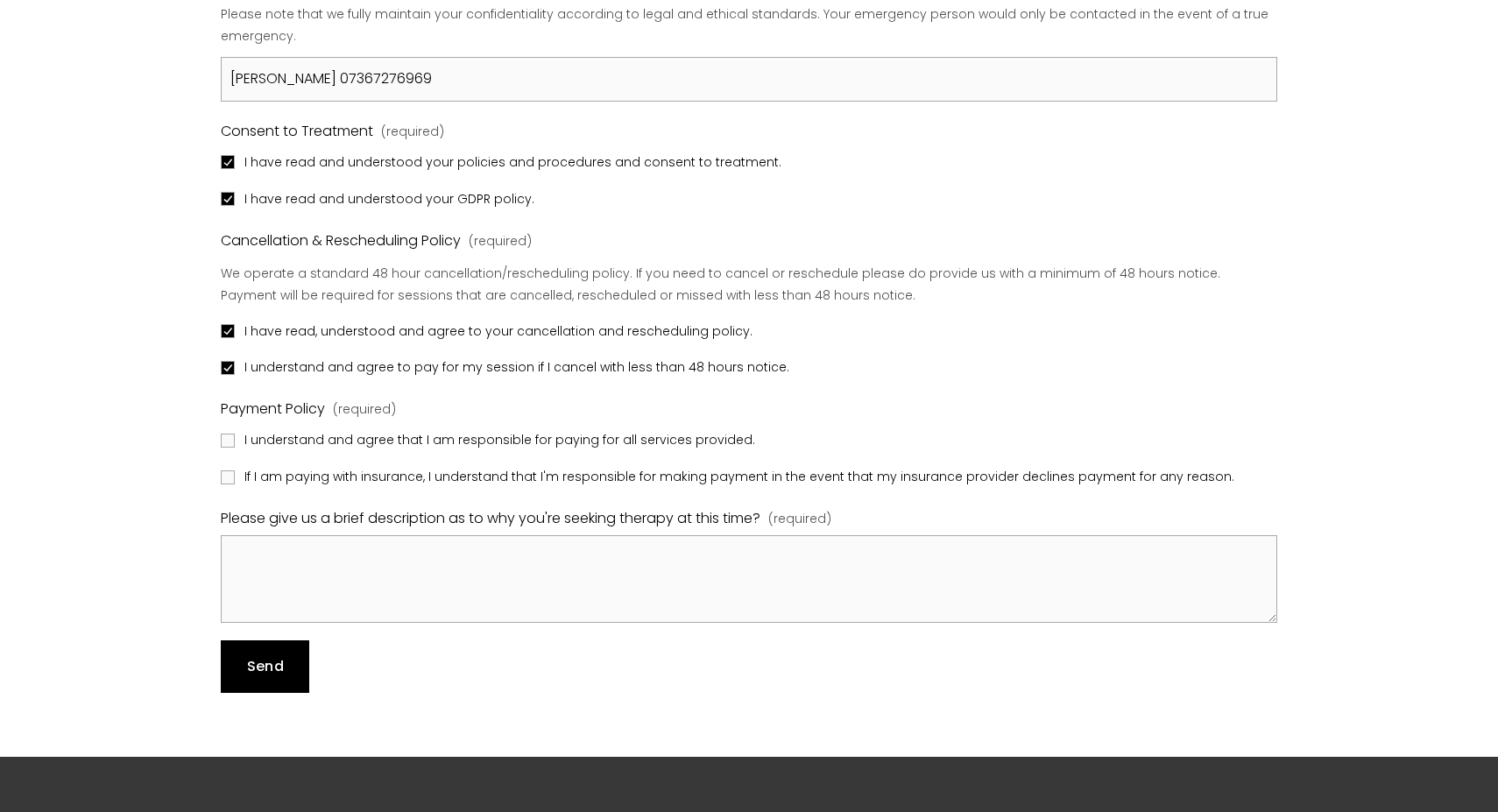
click at [230, 434] on input "I understand and agree that I am responsible for paying for all services provid…" at bounding box center [228, 441] width 14 height 14
checkbox input "true"
click at [225, 470] on input "If I am paying with insurance, I understand that I'm responsible for making pay…" at bounding box center [228, 477] width 14 height 14
checkbox input "true"
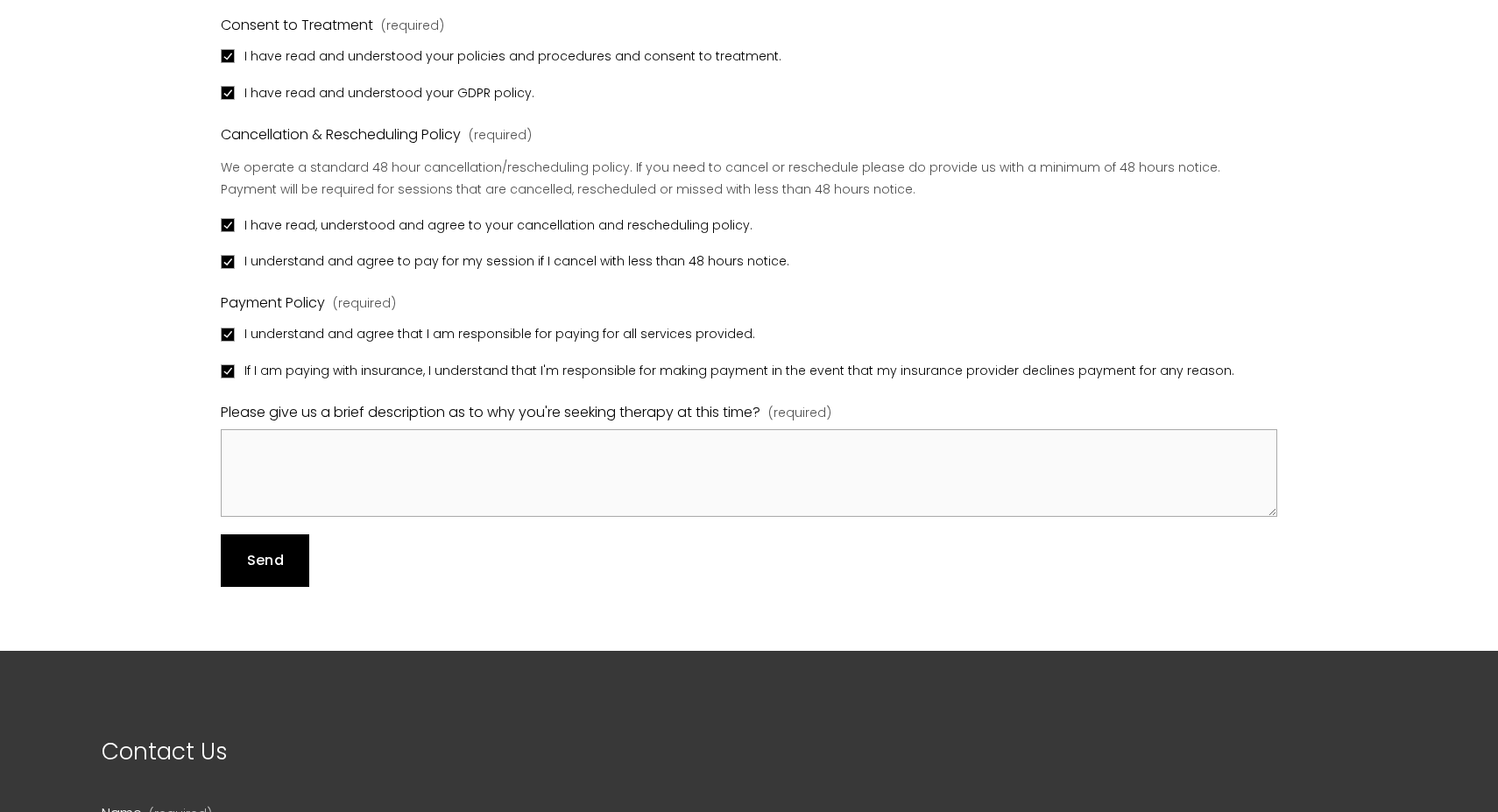
scroll to position [1870, 0]
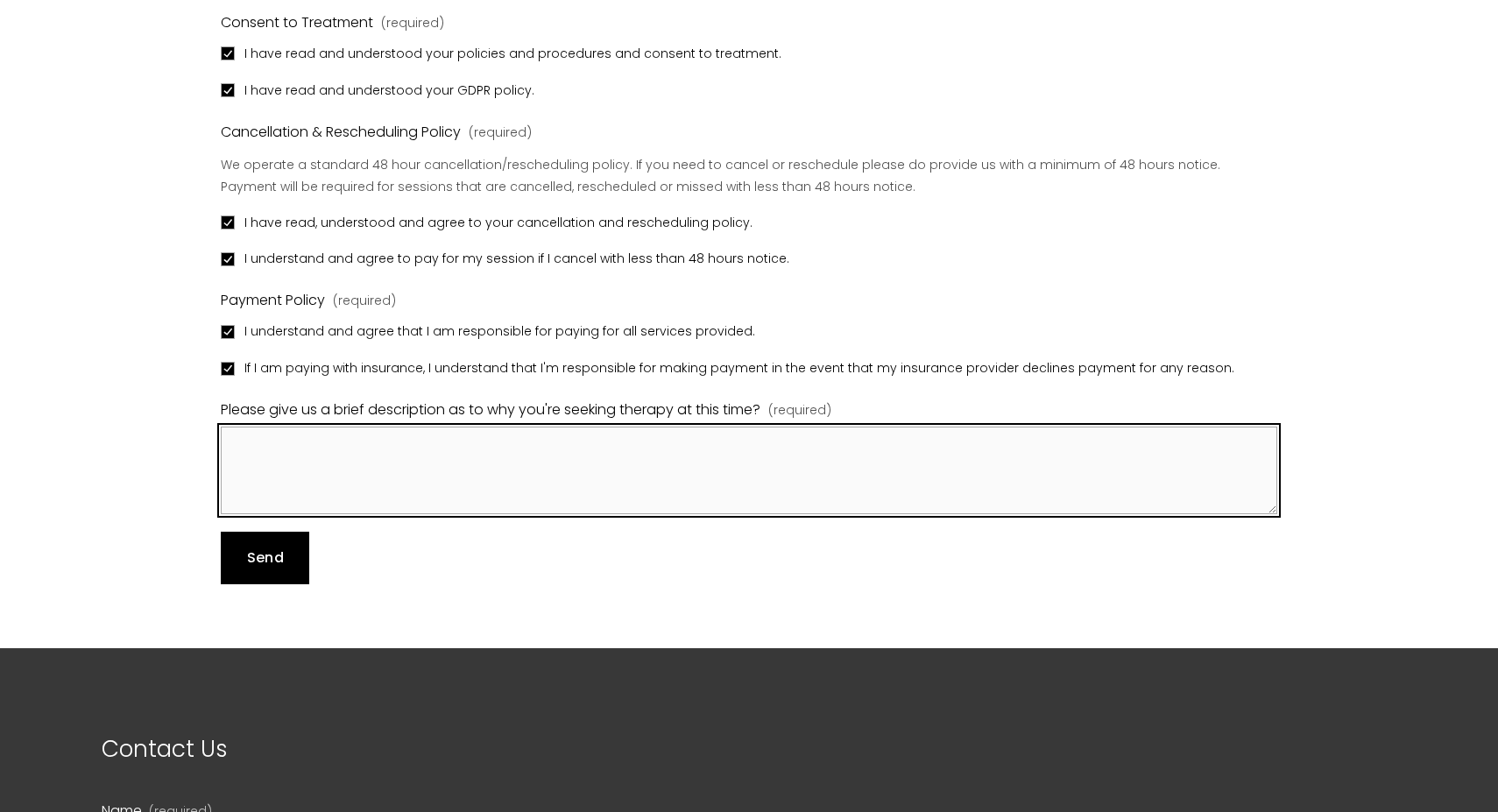
click at [353, 426] on textarea "Please give us a brief description as to why you're seeking therapy at this tim…" at bounding box center [749, 469] width 1056 height 87
click at [333, 434] on textarea "Please give us a brief description as to why you're seeking therapy at this tim…" at bounding box center [749, 469] width 1056 height 87
paste textarea "There are a couple of things including: Navigating coming out and how being [DE…"
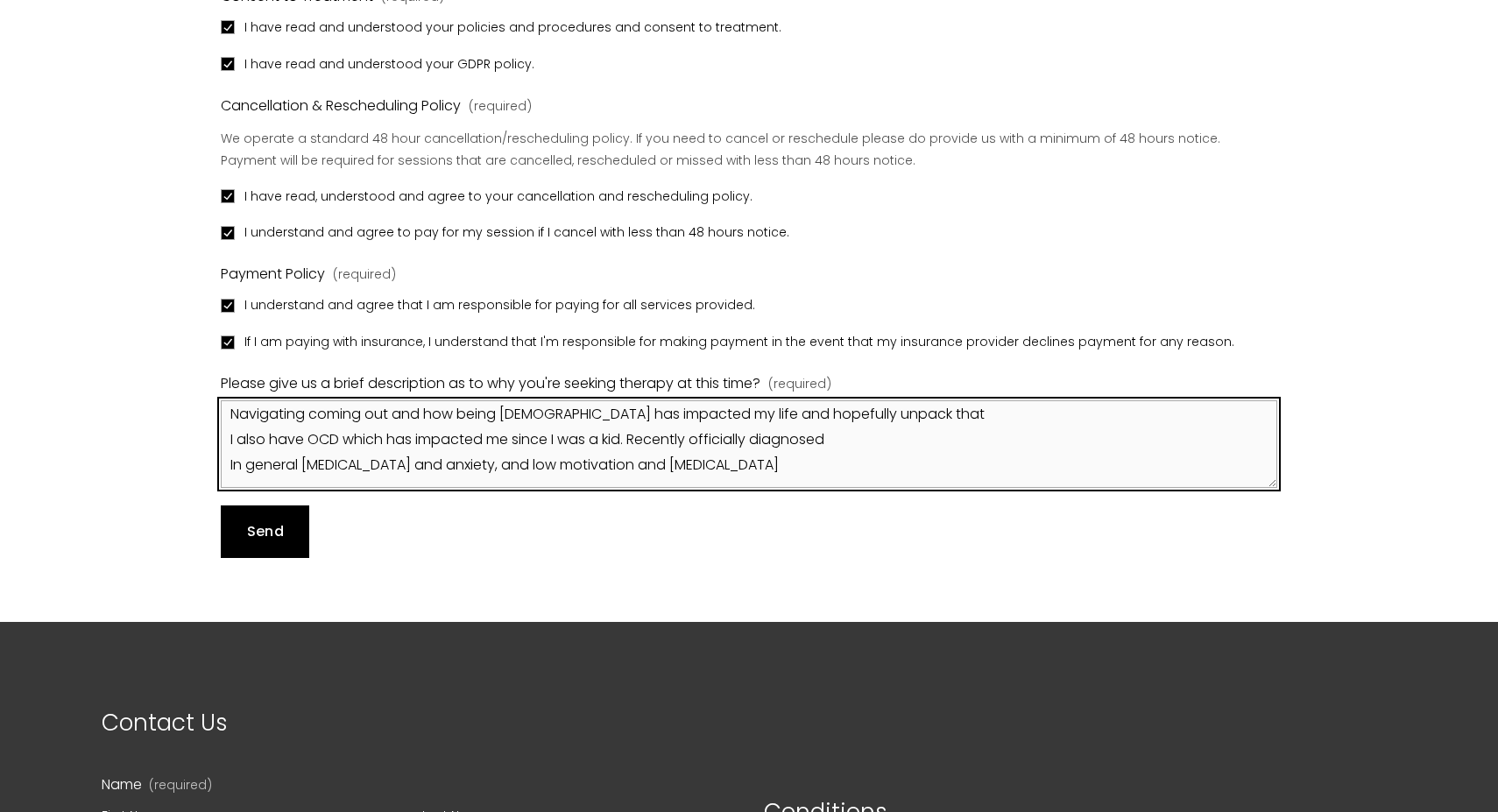
scroll to position [1899, 0]
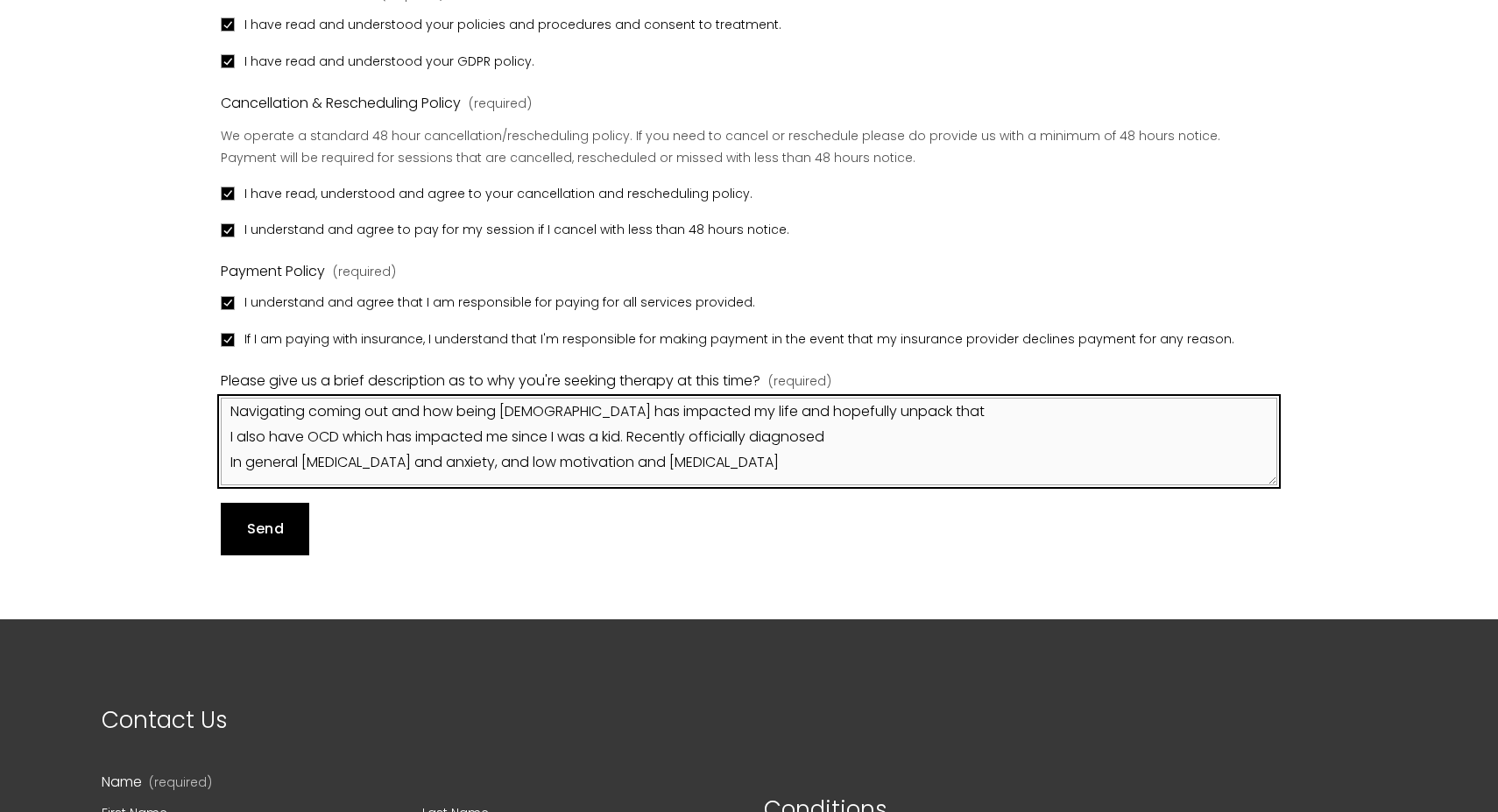
type textarea "There are a couple of things including: Navigating coming out and how being [DE…"
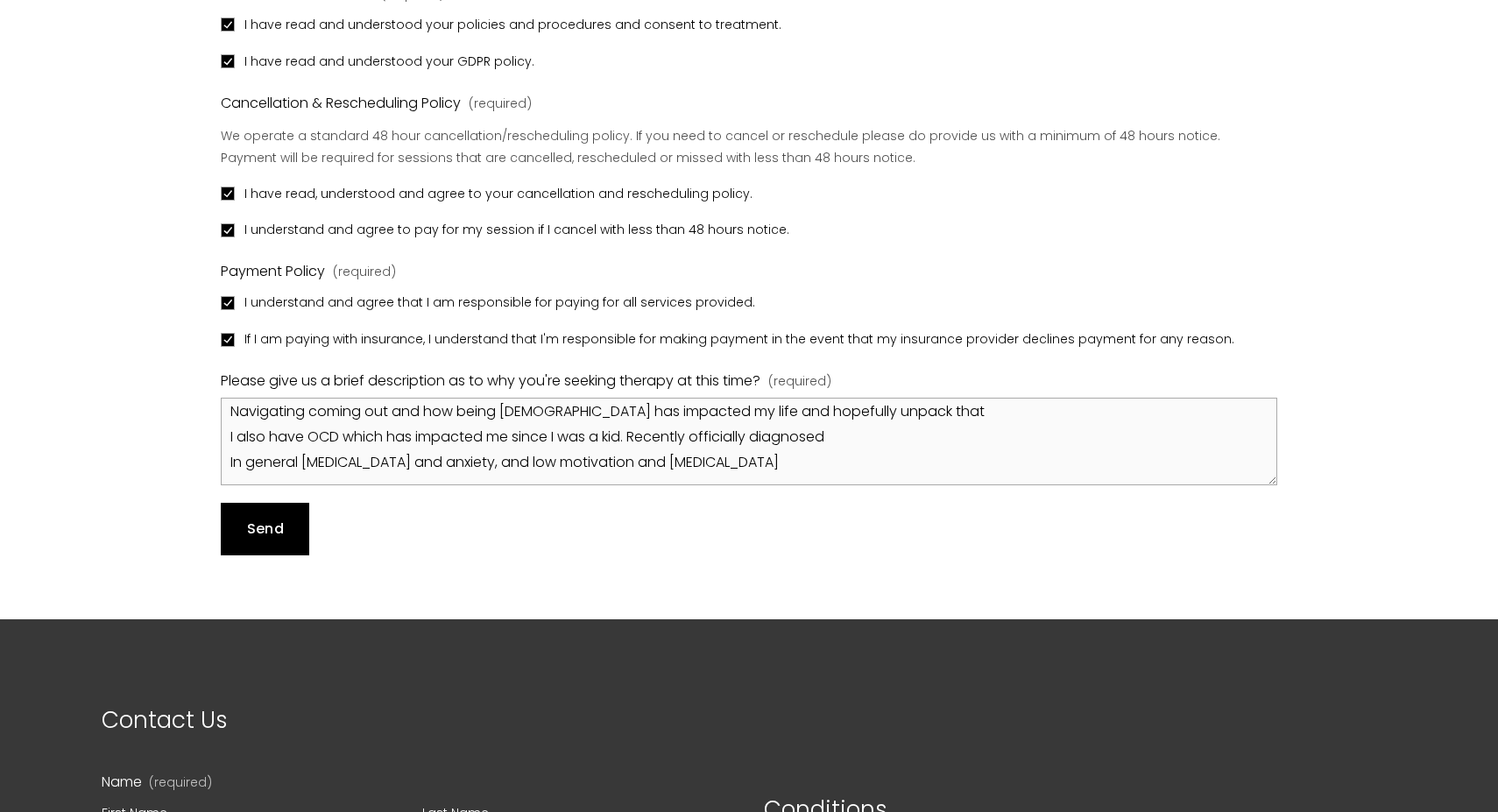
click at [258, 518] on span "Send" at bounding box center [265, 528] width 36 height 20
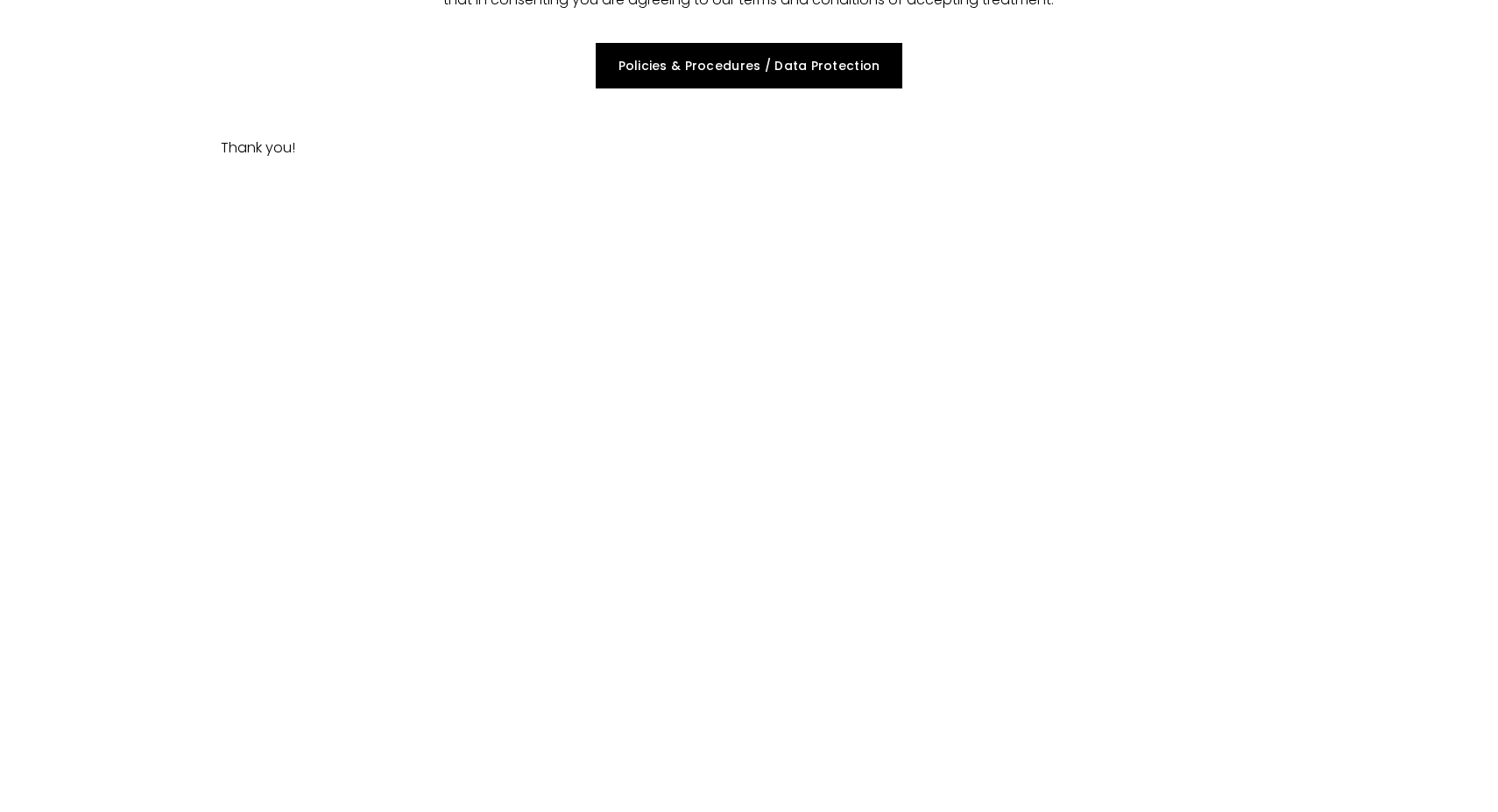
scroll to position [151, 0]
